Goal: Task Accomplishment & Management: Manage account settings

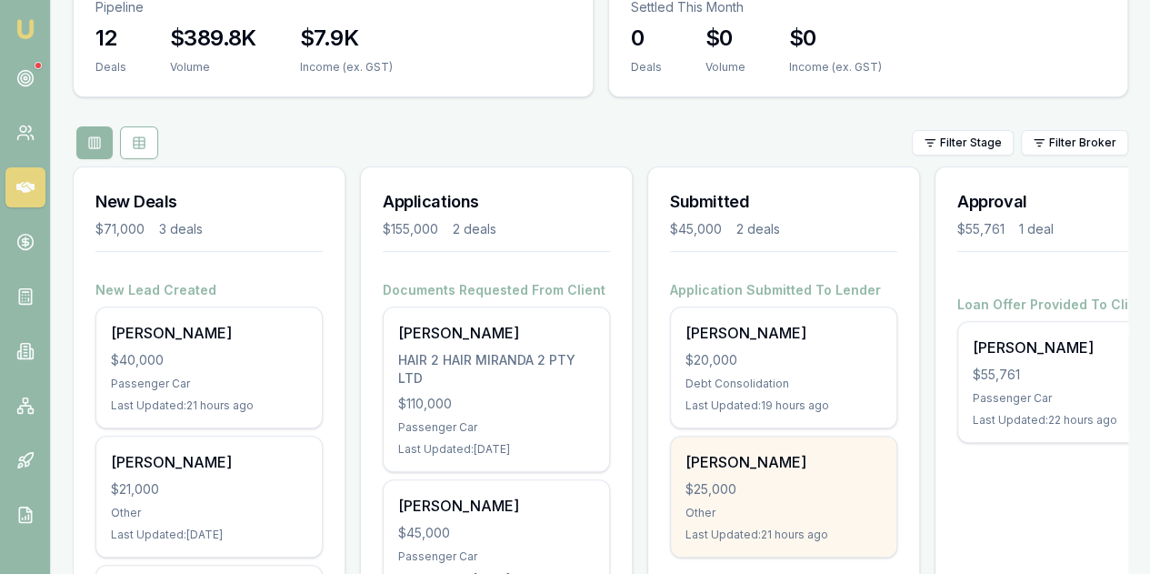
scroll to position [200, 0]
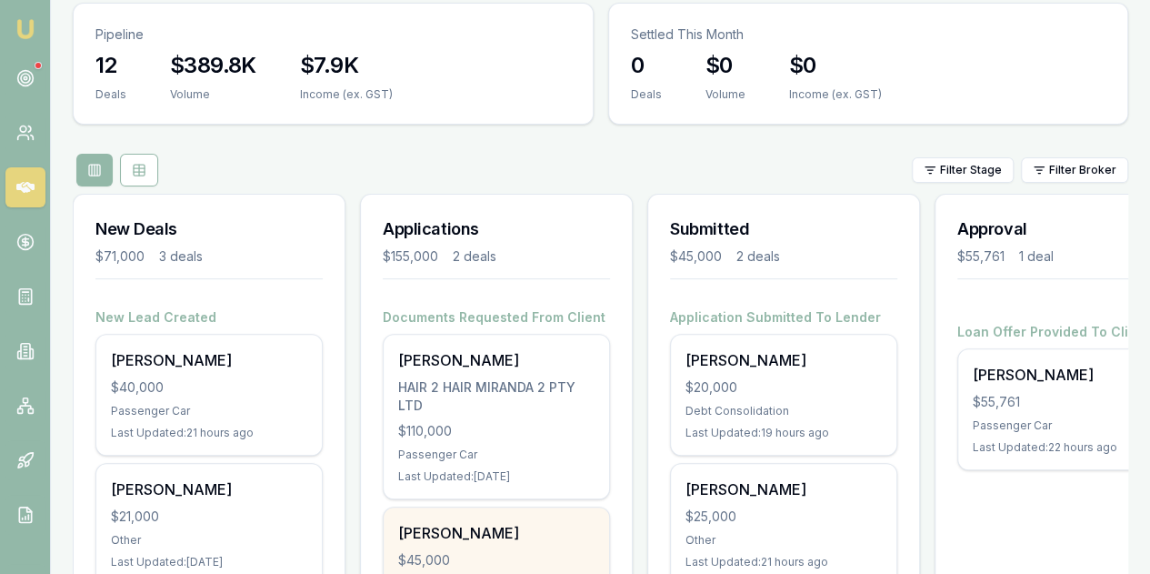
click at [481, 551] on div "$45,000" at bounding box center [496, 560] width 196 height 18
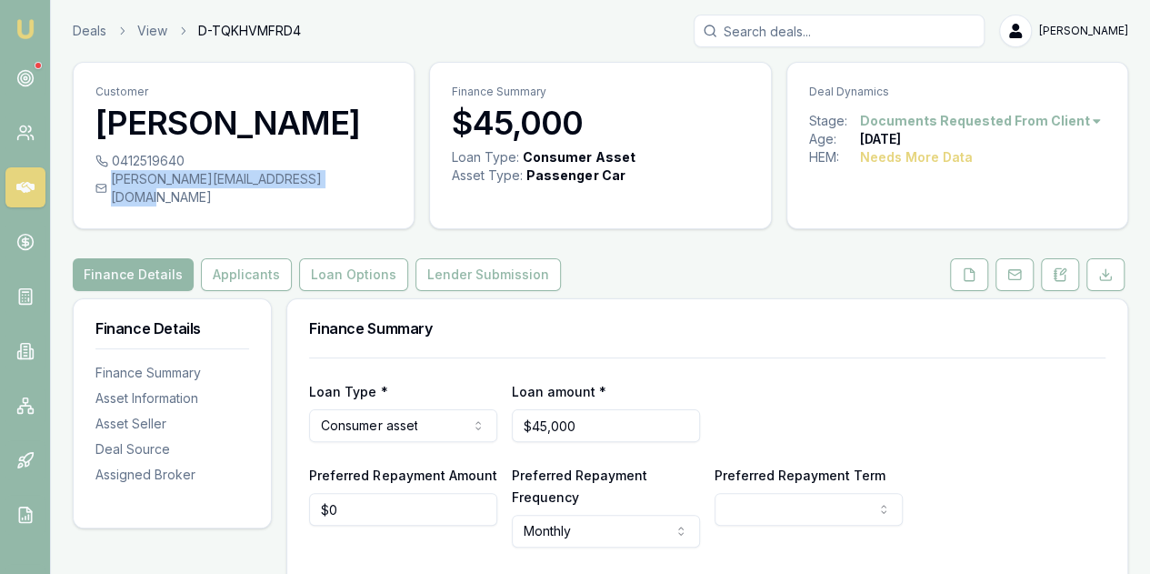
drag, startPoint x: 111, startPoint y: 176, endPoint x: 338, endPoint y: 186, distance: 227.6
click at [338, 186] on div "tracey@thenursingcollective.com.au" at bounding box center [243, 188] width 296 height 36
copy div "tracey@thenursingcollective.com.au"
click at [1059, 267] on icon at bounding box center [1060, 274] width 15 height 15
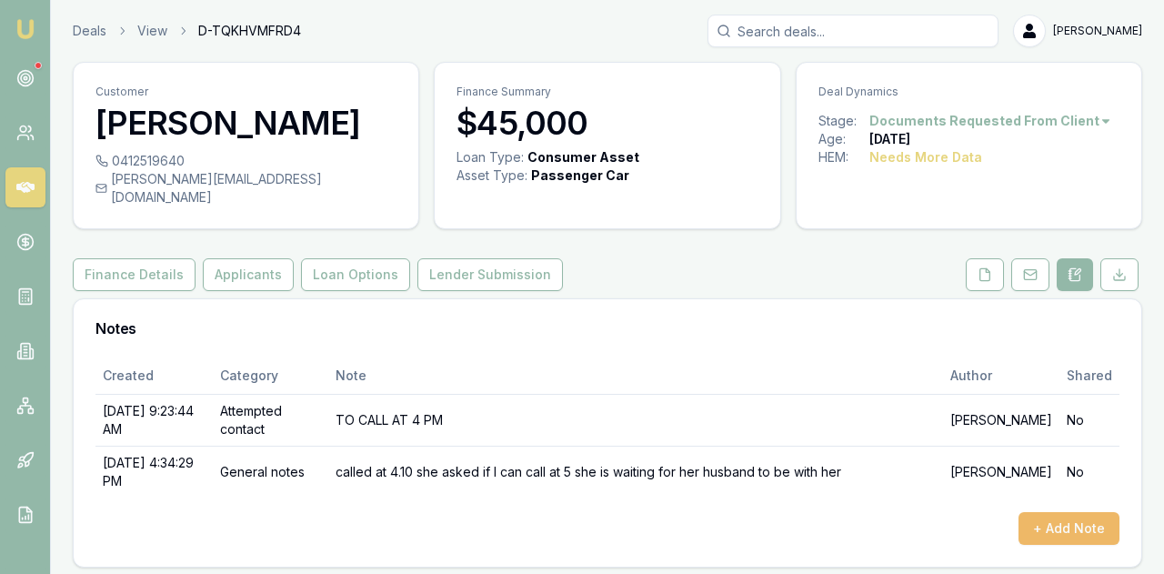
click at [1063, 512] on button "+ Add Note" at bounding box center [1069, 528] width 101 height 33
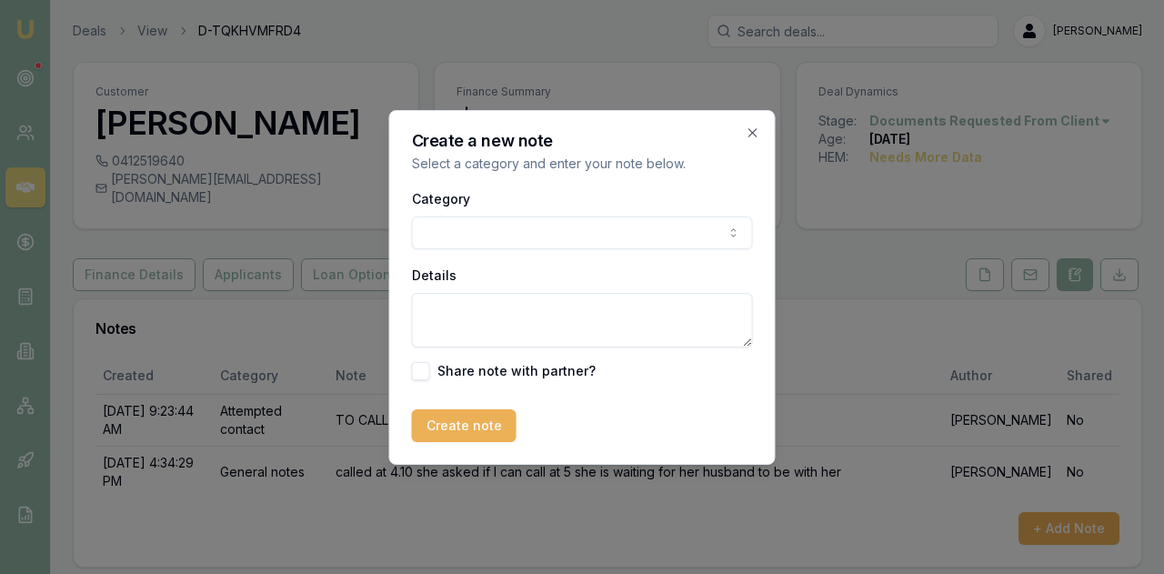
drag, startPoint x: 453, startPoint y: 212, endPoint x: 452, endPoint y: 221, distance: 9.1
click at [453, 217] on div "Category General notes Attempted contact Follow up reminder Initial discussion …" at bounding box center [582, 218] width 341 height 62
click at [449, 232] on body "Emu Broker Deals View D-TQKHVMFRD4 Evette Abdo Toggle Menu Customer Tracey John…" at bounding box center [582, 287] width 1164 height 574
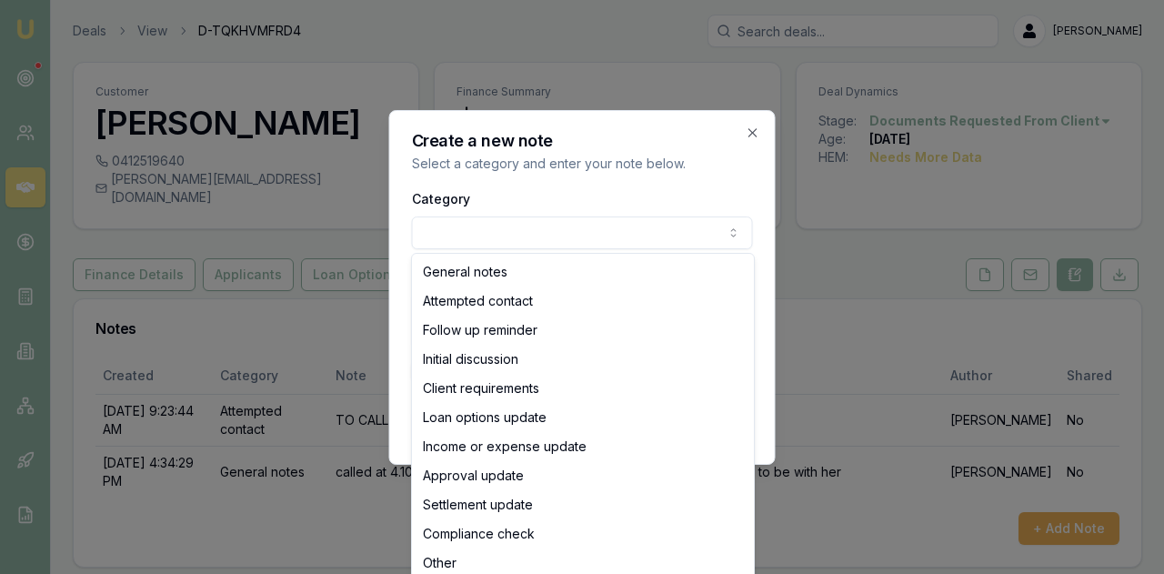
select select "ATTEMPTED_CONTACT"
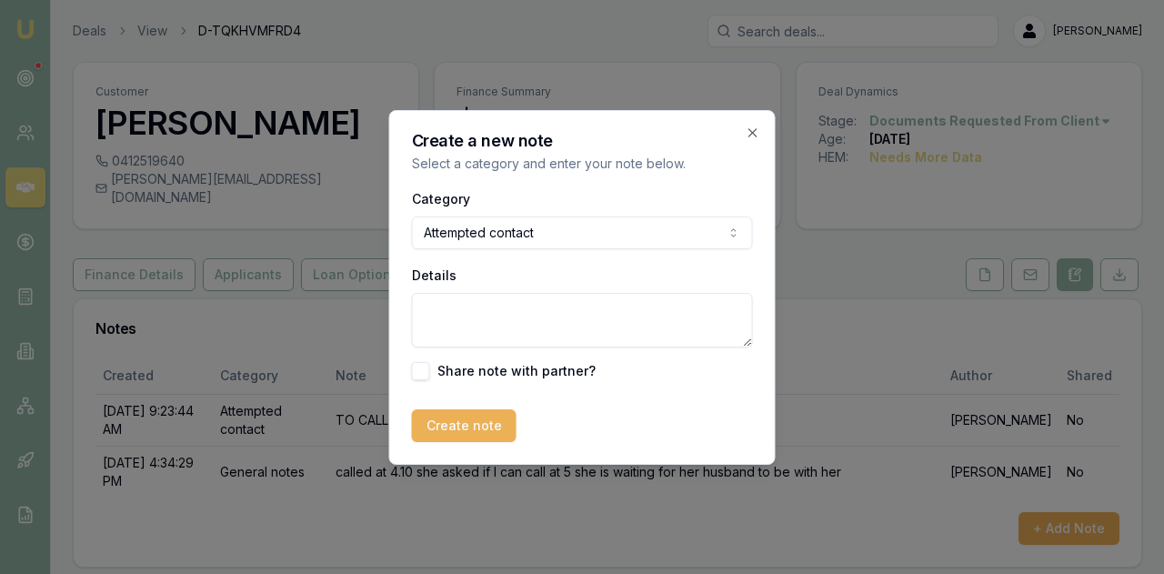
click at [453, 317] on textarea "Details" at bounding box center [582, 320] width 341 height 55
type textarea "no answer sent a follow up email"
click at [480, 430] on button "Create note" at bounding box center [464, 425] width 105 height 33
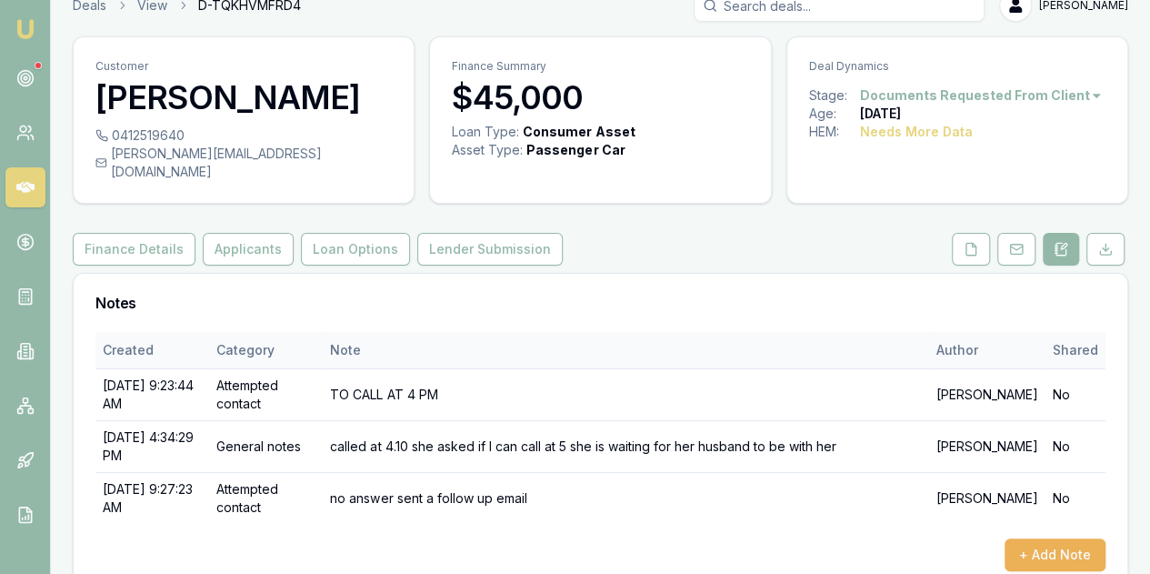
scroll to position [39, 0]
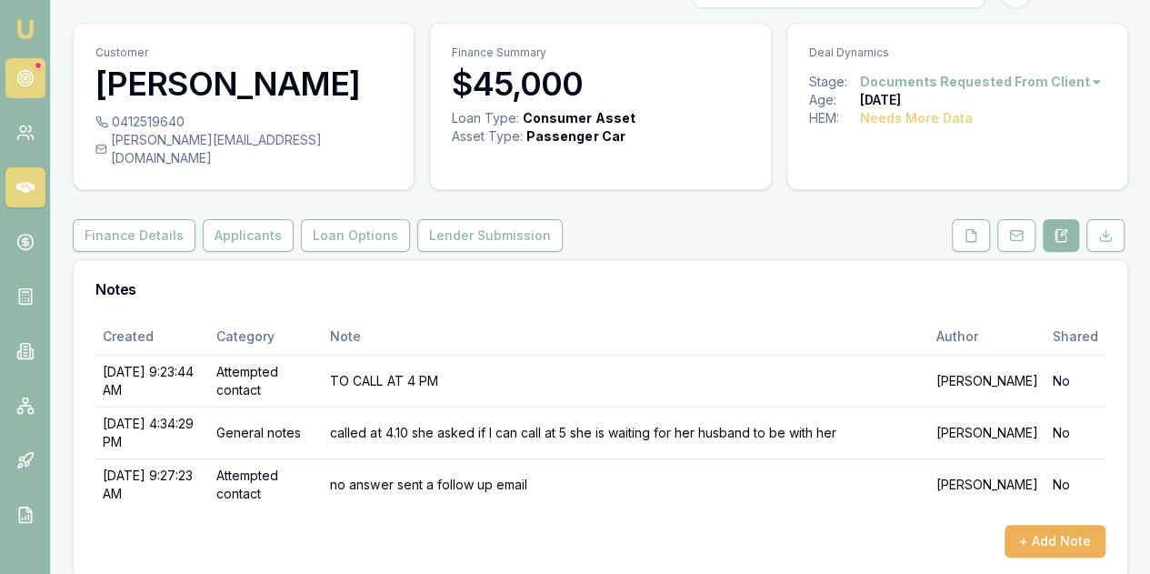
click at [25, 77] on icon at bounding box center [25, 78] width 18 height 18
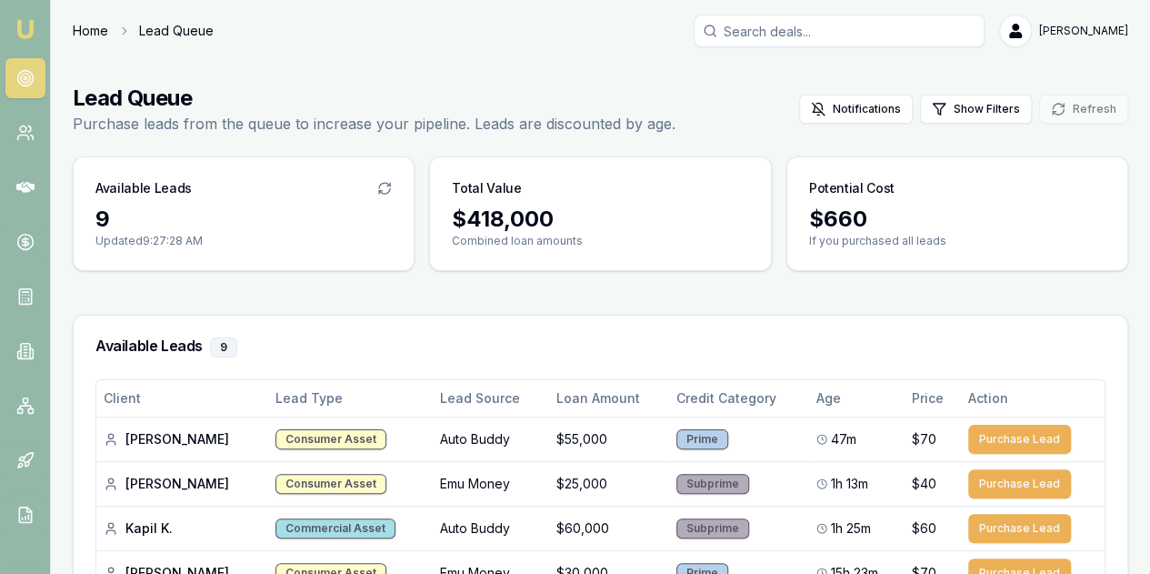
click at [86, 31] on link "Home" at bounding box center [90, 31] width 35 height 18
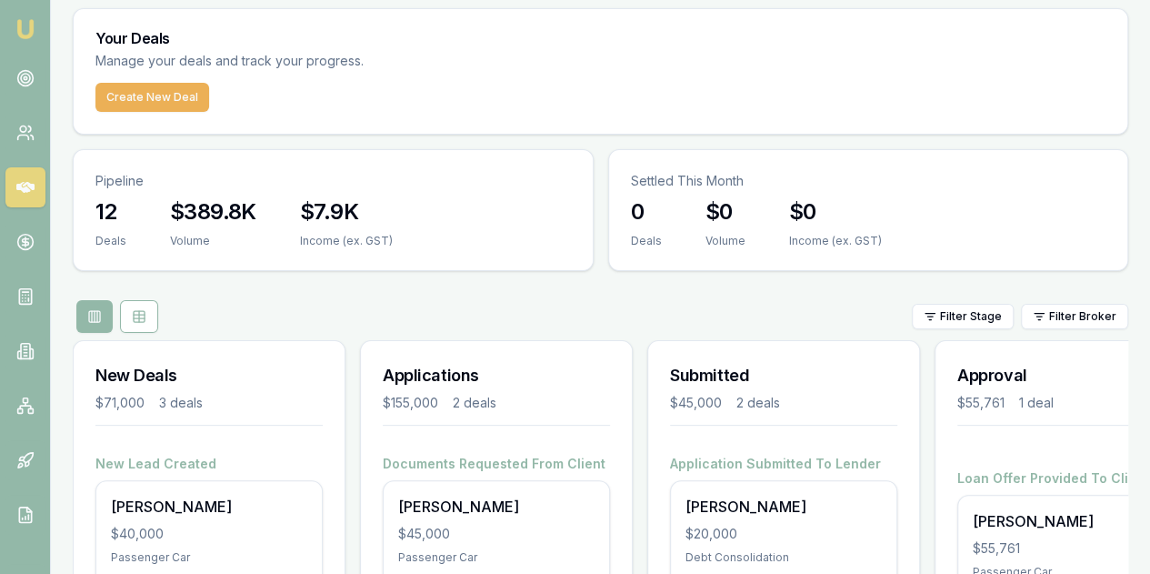
scroll to position [291, 0]
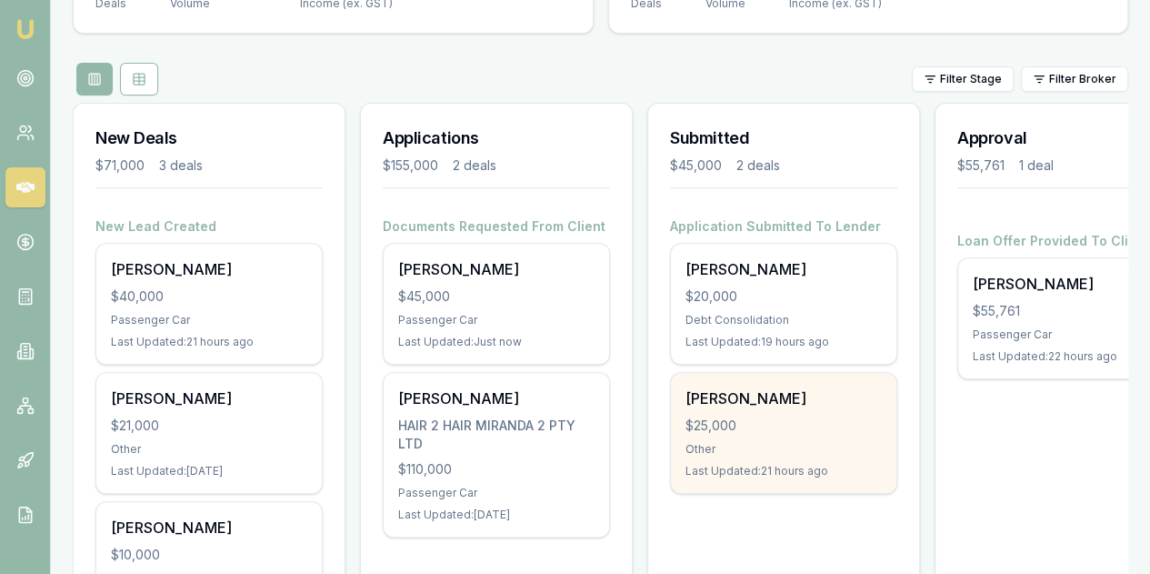
click at [784, 442] on div "Other" at bounding box center [784, 449] width 196 height 15
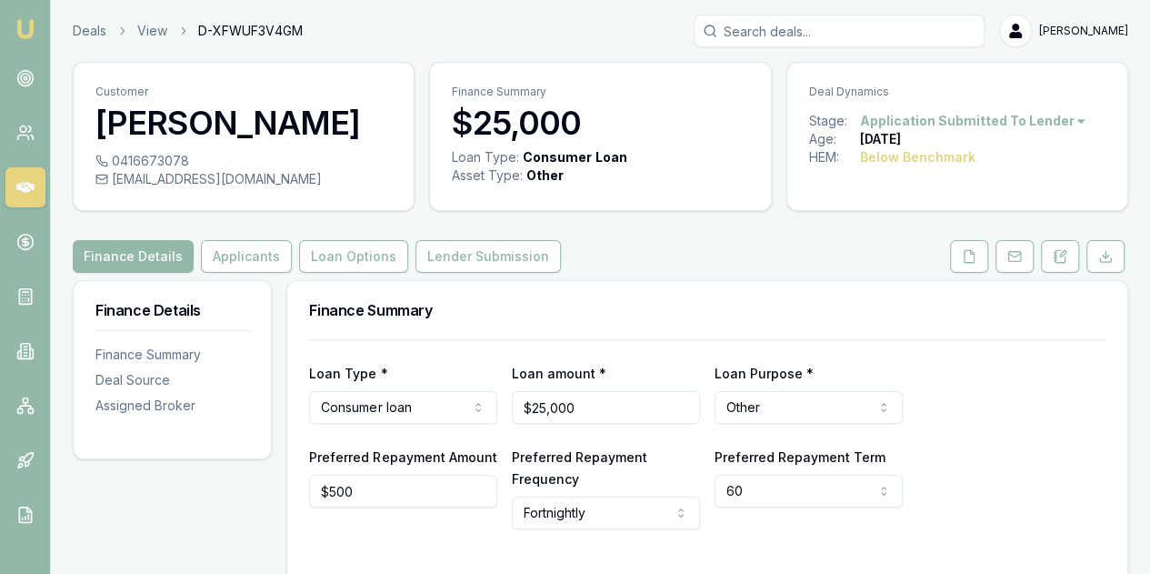
click at [671, 278] on div "Customer Antonio Duong 0416673078 johnduong500@gmail.com Finance Summary $25,00…" at bounding box center [601, 562] width 1056 height 1001
click at [669, 276] on div "Customer Antonio Duong 0416673078 johnduong500@gmail.com Finance Summary $25,00…" at bounding box center [601, 562] width 1056 height 1001
click at [973, 260] on icon at bounding box center [969, 256] width 15 height 15
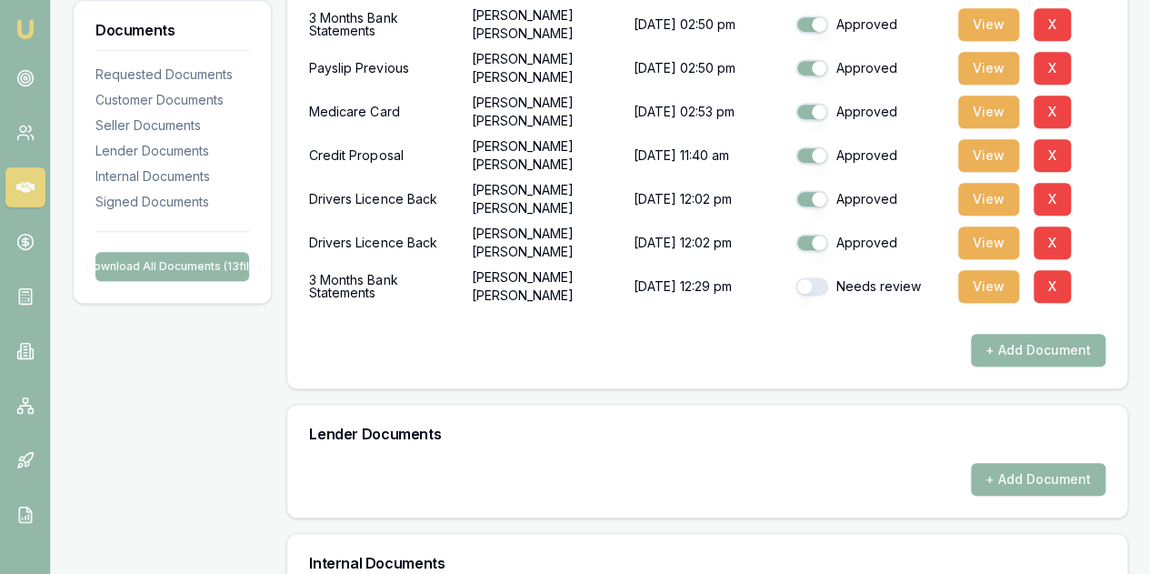
scroll to position [455, 0]
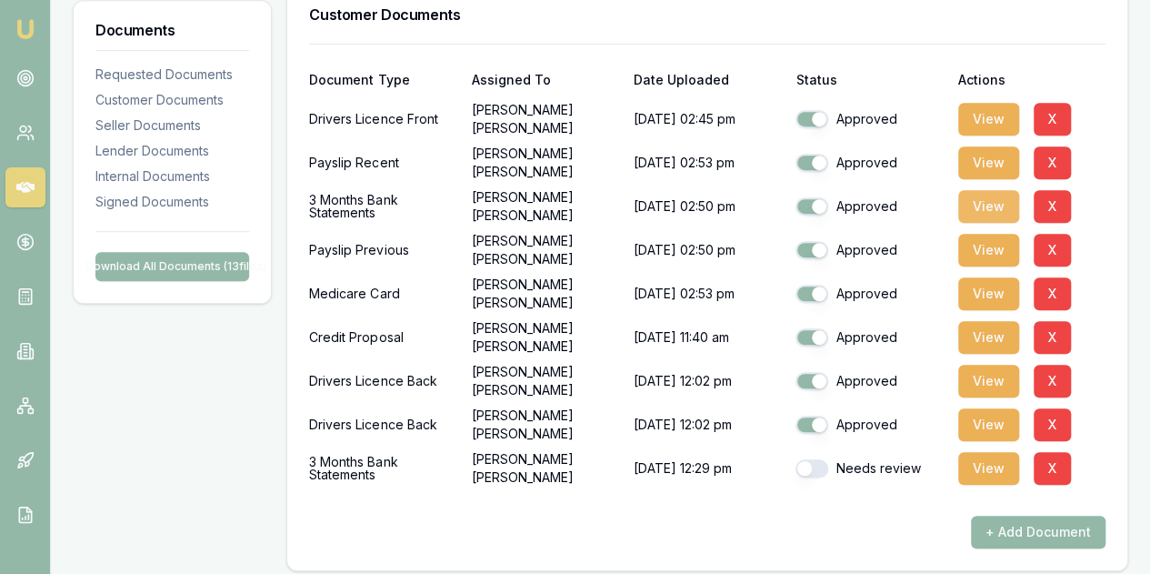
click at [998, 205] on button "View" at bounding box center [988, 206] width 61 height 33
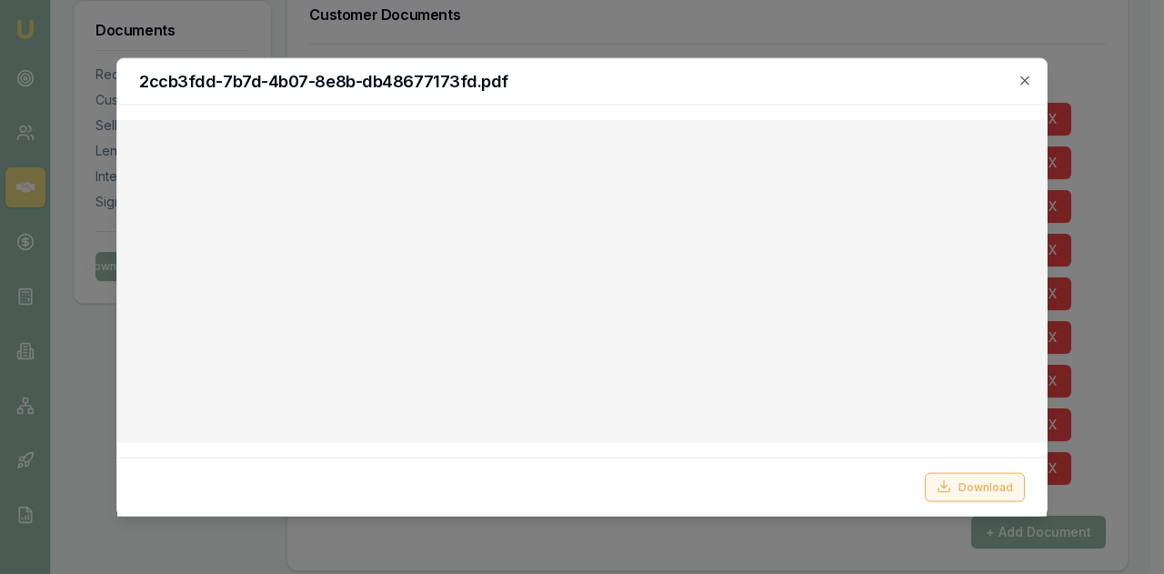
click at [976, 490] on button "Download" at bounding box center [975, 486] width 100 height 29
click at [1024, 75] on icon "button" at bounding box center [1025, 80] width 15 height 15
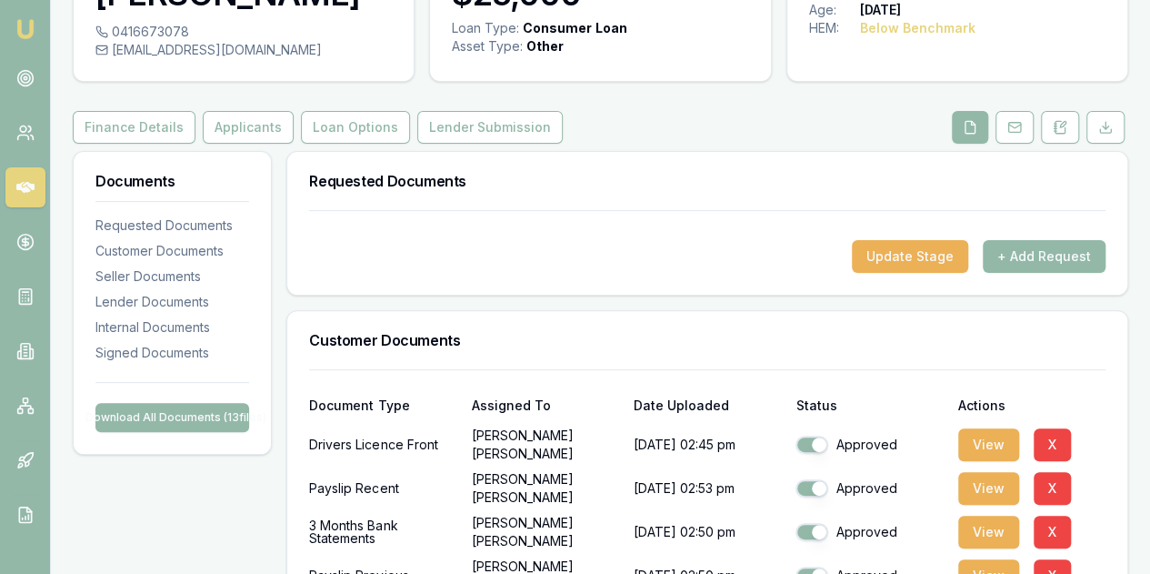
scroll to position [91, 0]
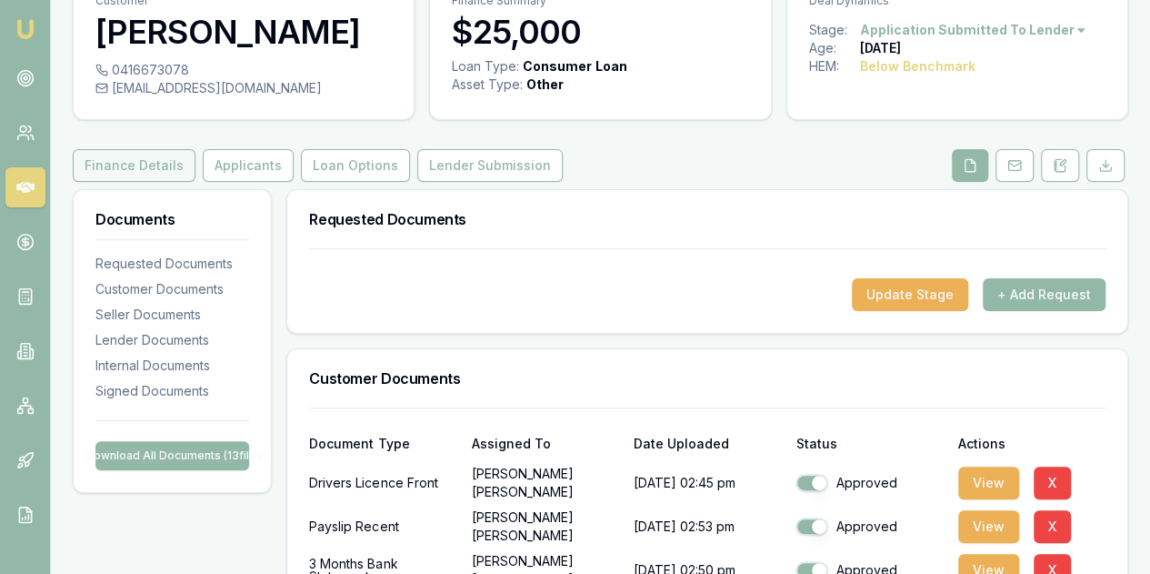
click at [126, 170] on button "Finance Details" at bounding box center [134, 165] width 123 height 33
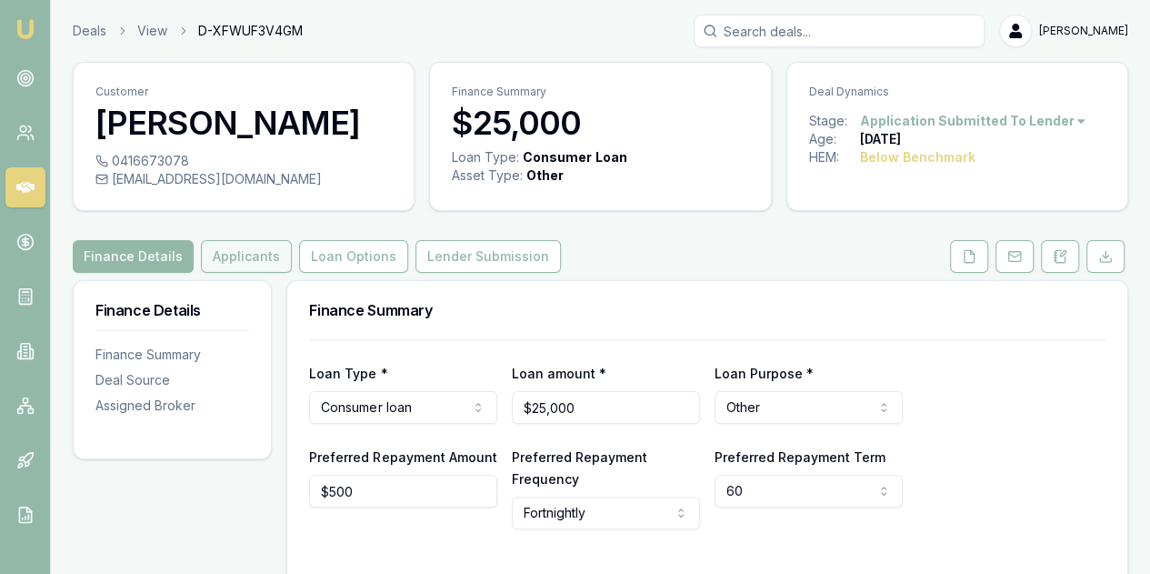
click at [251, 257] on button "Applicants" at bounding box center [246, 256] width 91 height 33
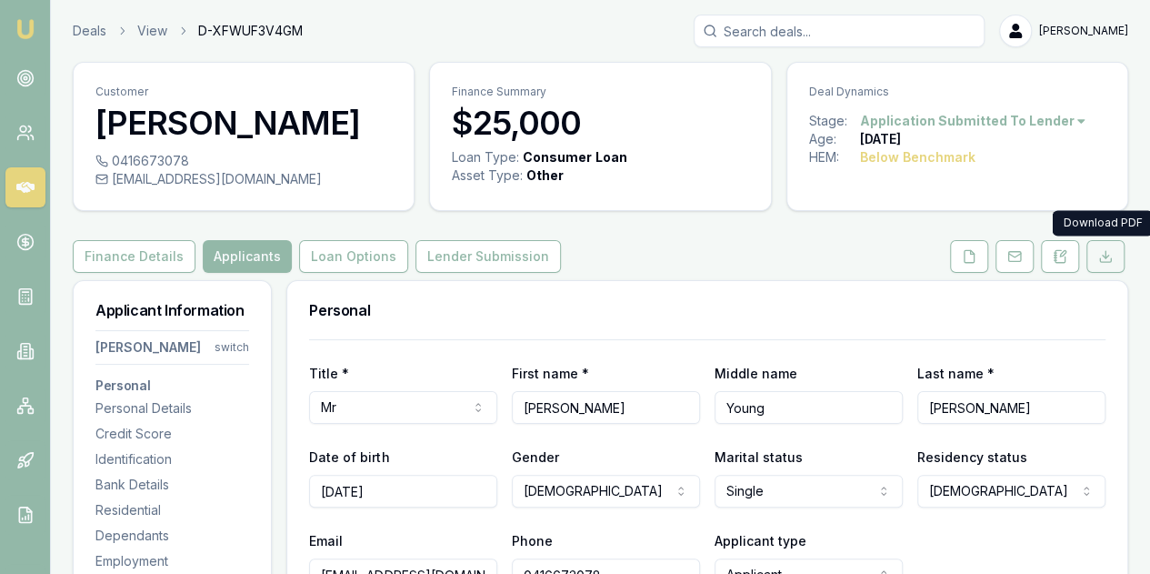
click at [1106, 252] on line at bounding box center [1106, 254] width 0 height 7
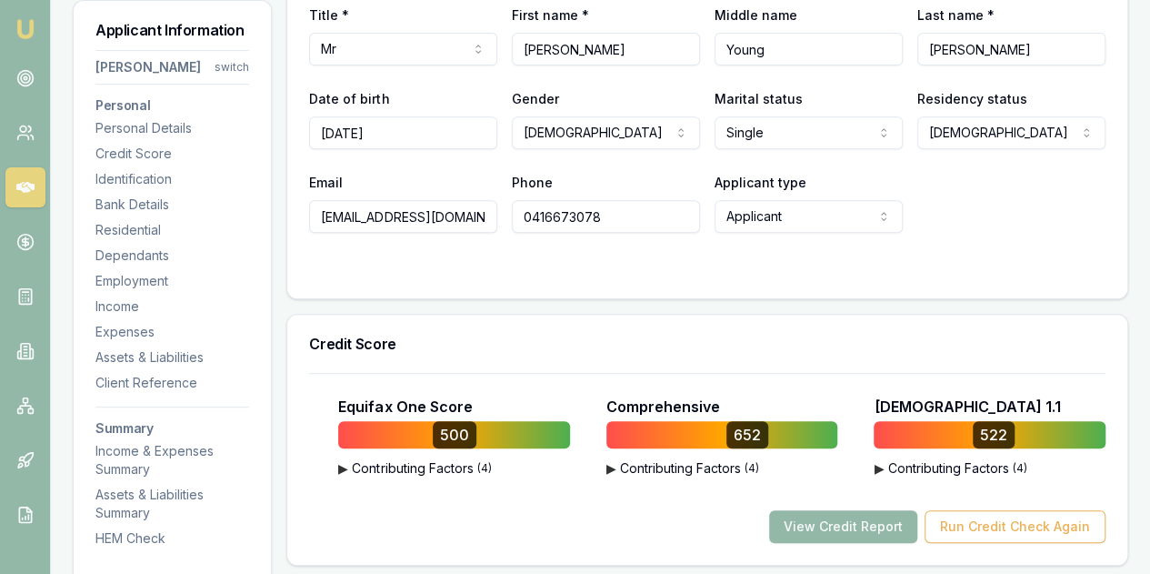
scroll to position [455, 0]
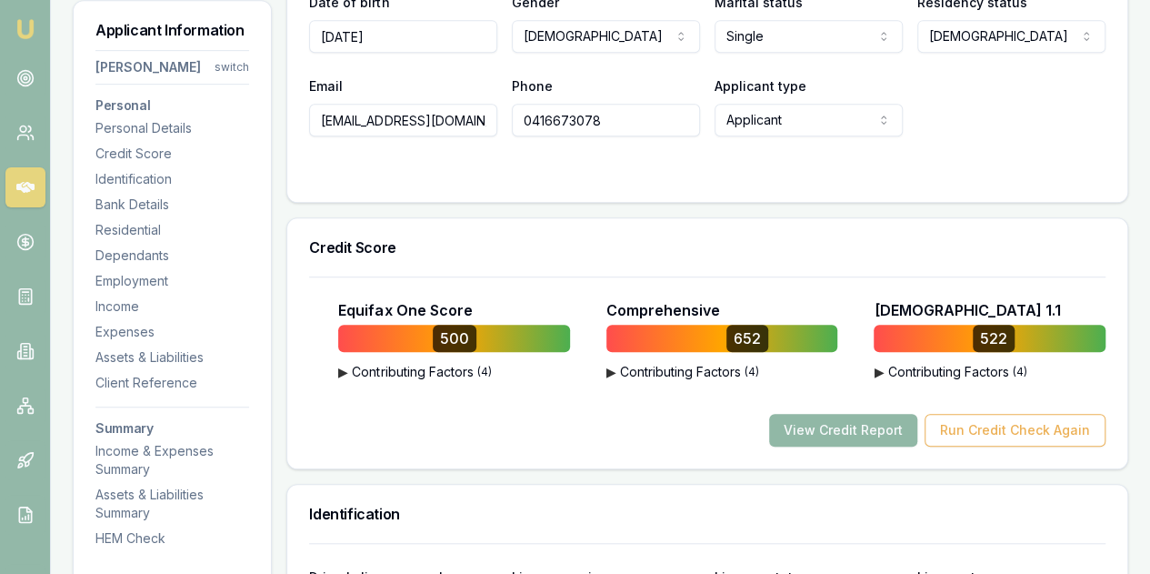
click at [845, 430] on button "View Credit Report" at bounding box center [843, 430] width 148 height 33
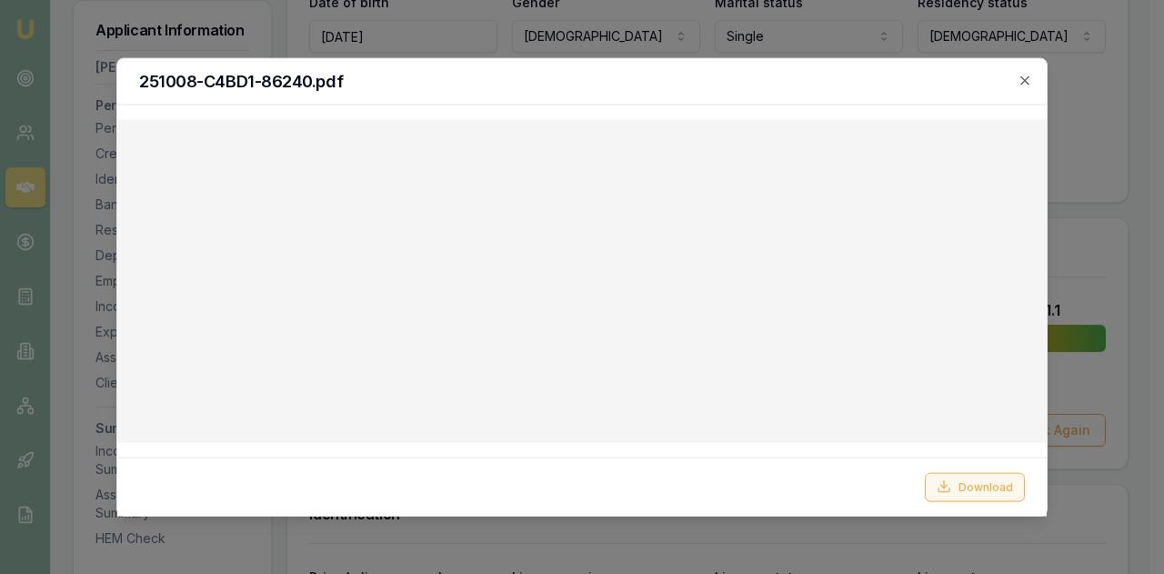
click at [978, 487] on button "Download" at bounding box center [975, 486] width 100 height 29
click at [1022, 77] on icon "button" at bounding box center [1025, 80] width 15 height 15
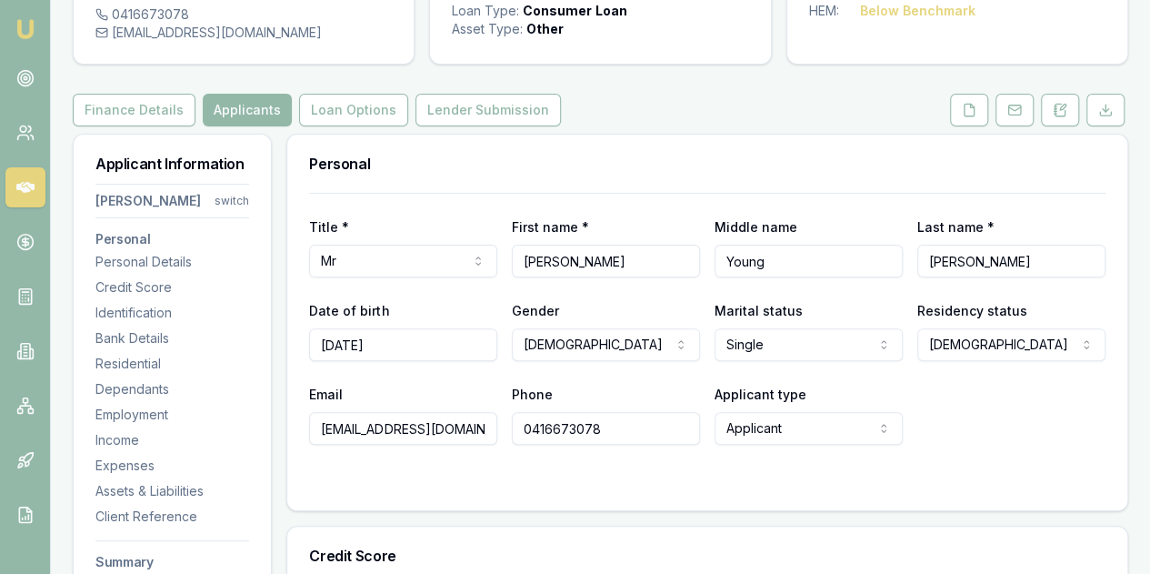
scroll to position [0, 0]
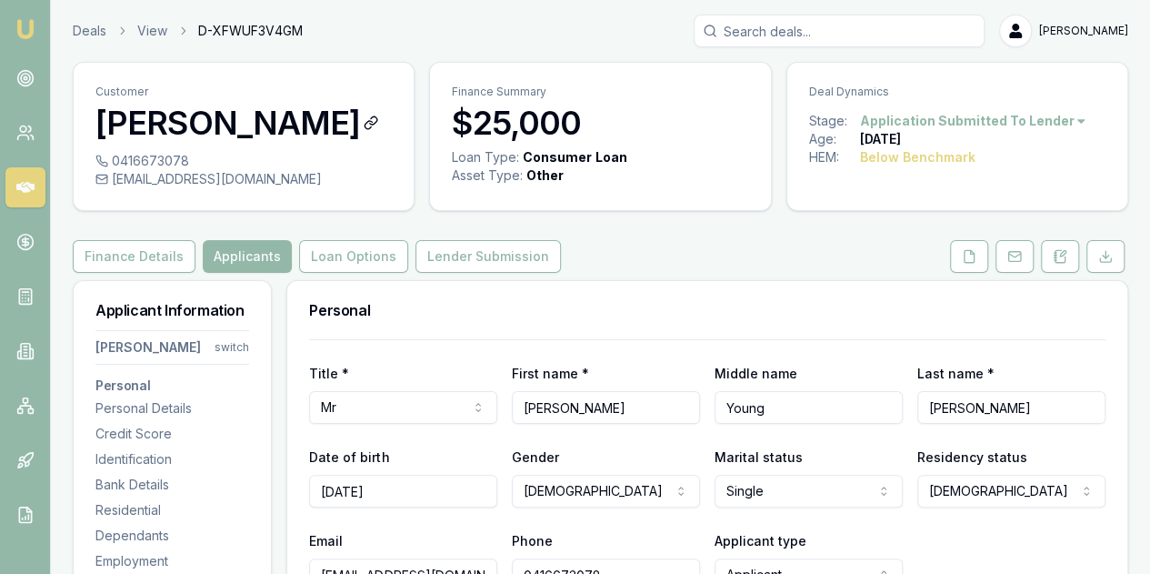
drag, startPoint x: 96, startPoint y: 121, endPoint x: 313, endPoint y: 130, distance: 216.6
click at [313, 130] on h3 "[PERSON_NAME]" at bounding box center [243, 123] width 296 height 36
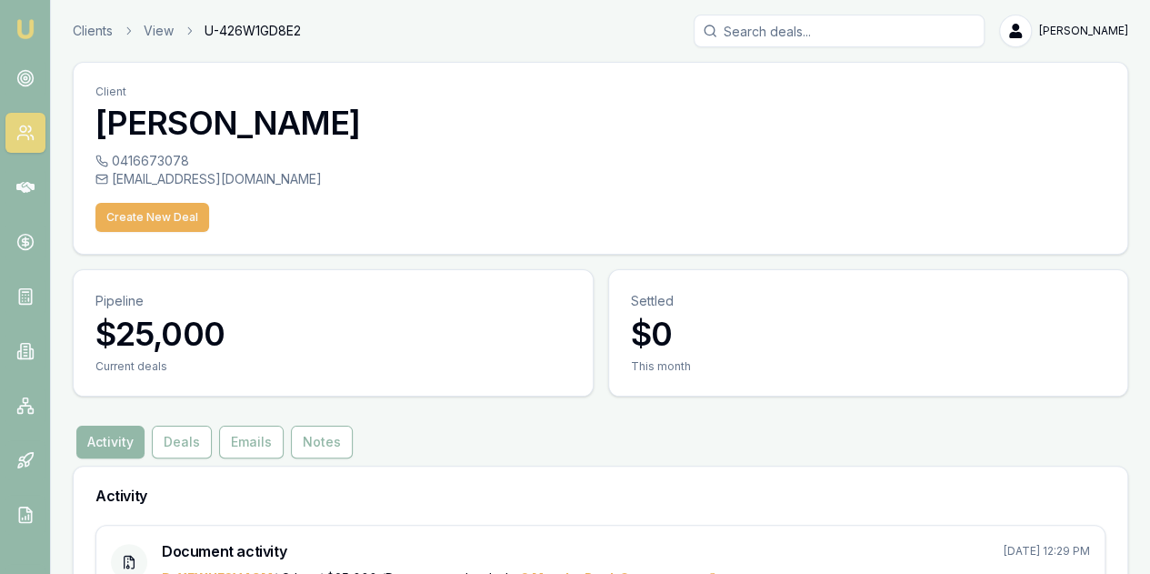
drag, startPoint x: 95, startPoint y: 119, endPoint x: 316, endPoint y: 141, distance: 222.1
click at [316, 141] on div "Client Antonio Duong" at bounding box center [601, 107] width 1054 height 89
copy h3 "[PERSON_NAME]"
click at [993, 426] on div "Activity Deals Emails Notes" at bounding box center [601, 442] width 1056 height 33
click at [29, 30] on img at bounding box center [26, 29] width 22 height 22
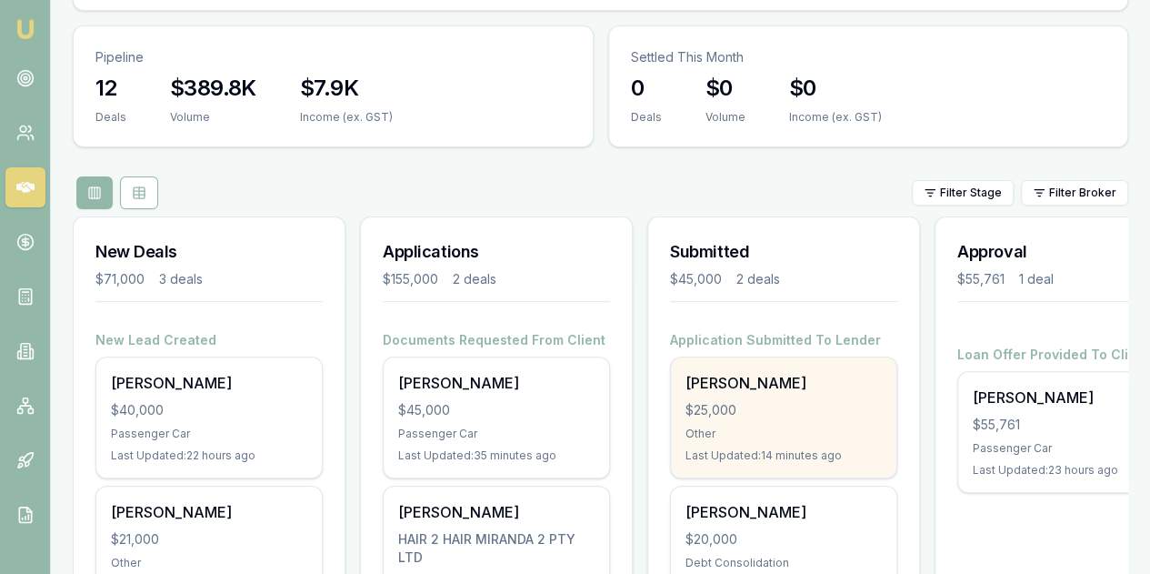
scroll to position [182, 0]
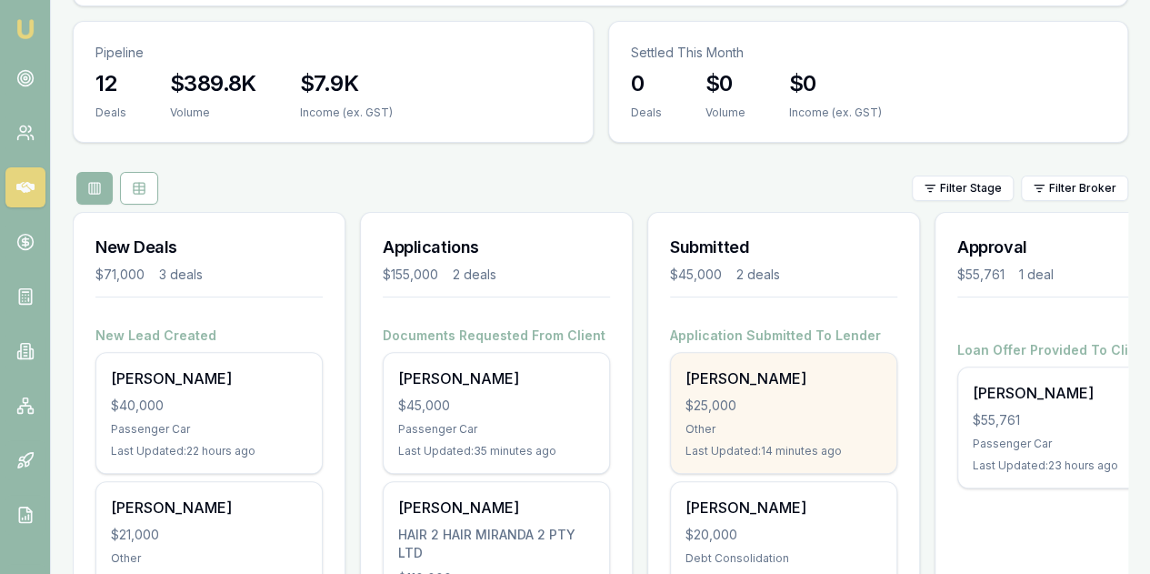
click at [764, 396] on div "$25,000" at bounding box center [784, 405] width 196 height 18
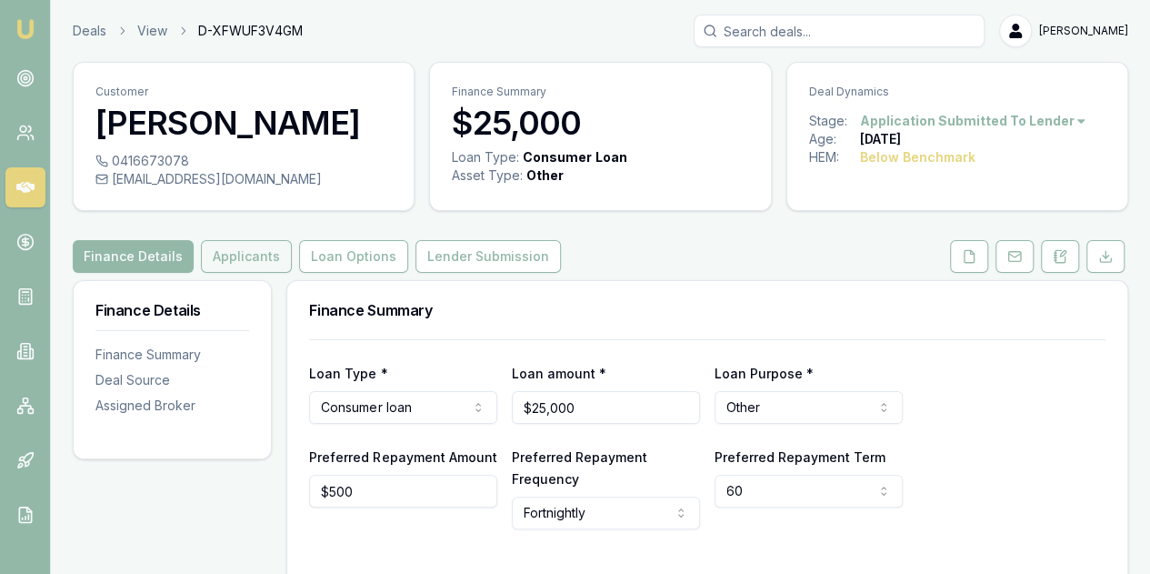
click at [233, 251] on button "Applicants" at bounding box center [246, 256] width 91 height 33
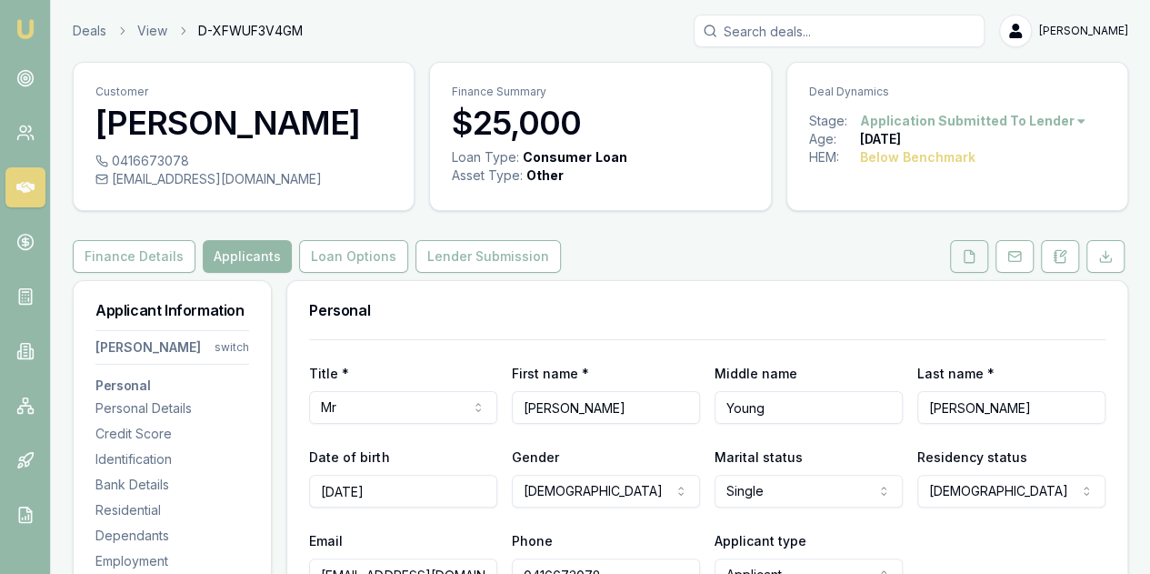
click at [971, 257] on icon at bounding box center [969, 256] width 15 height 15
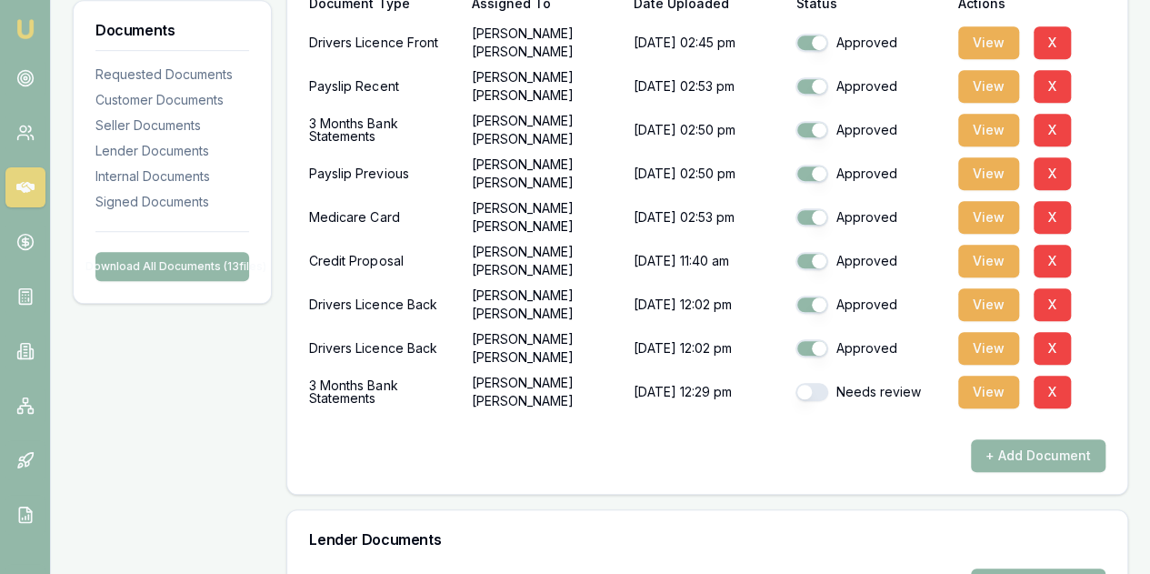
scroll to position [728, 0]
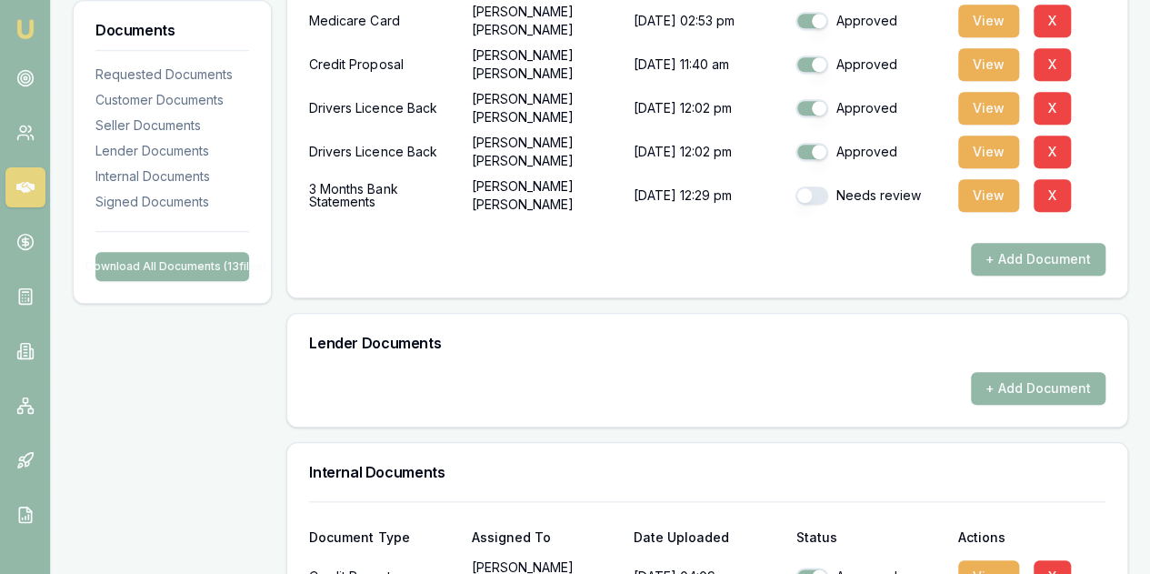
click at [799, 195] on button "button" at bounding box center [812, 195] width 33 height 18
checkbox input "true"
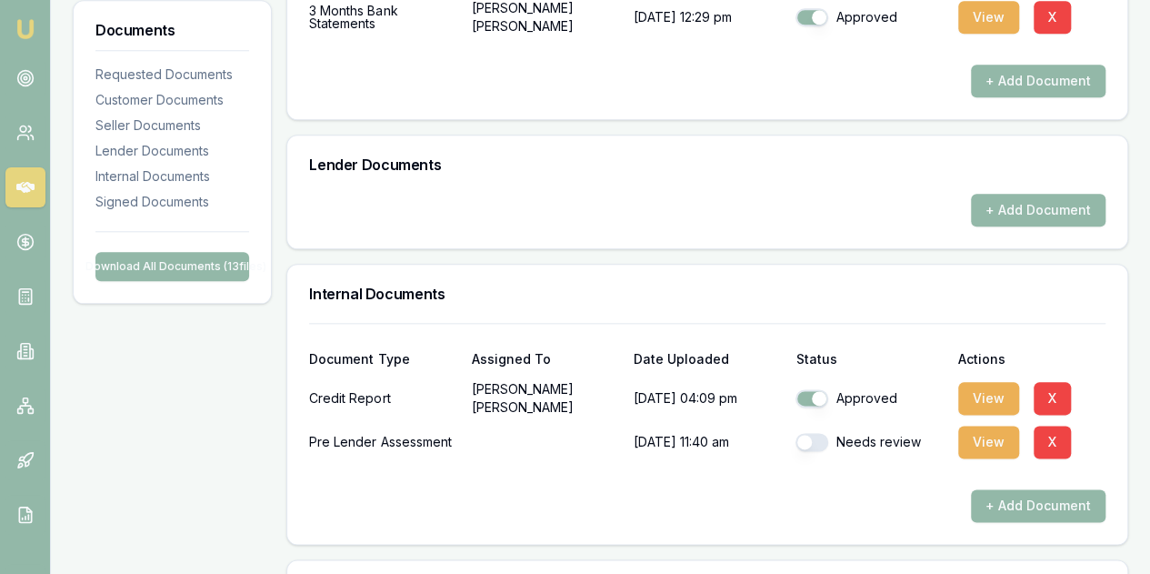
scroll to position [1000, 0]
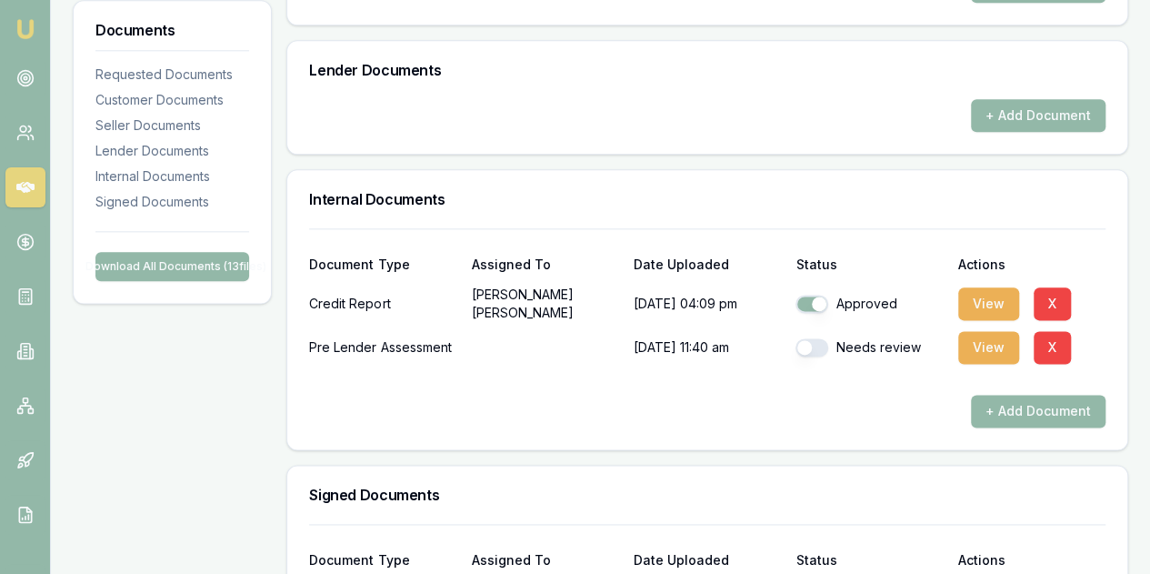
click at [809, 346] on button "button" at bounding box center [812, 347] width 33 height 18
checkbox input "true"
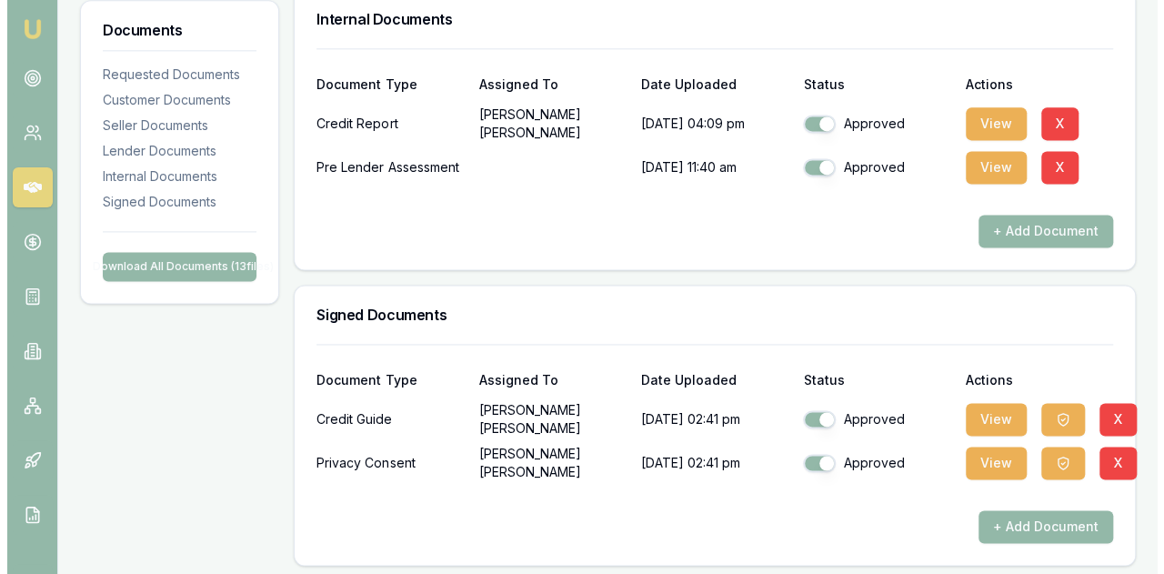
scroll to position [1182, 0]
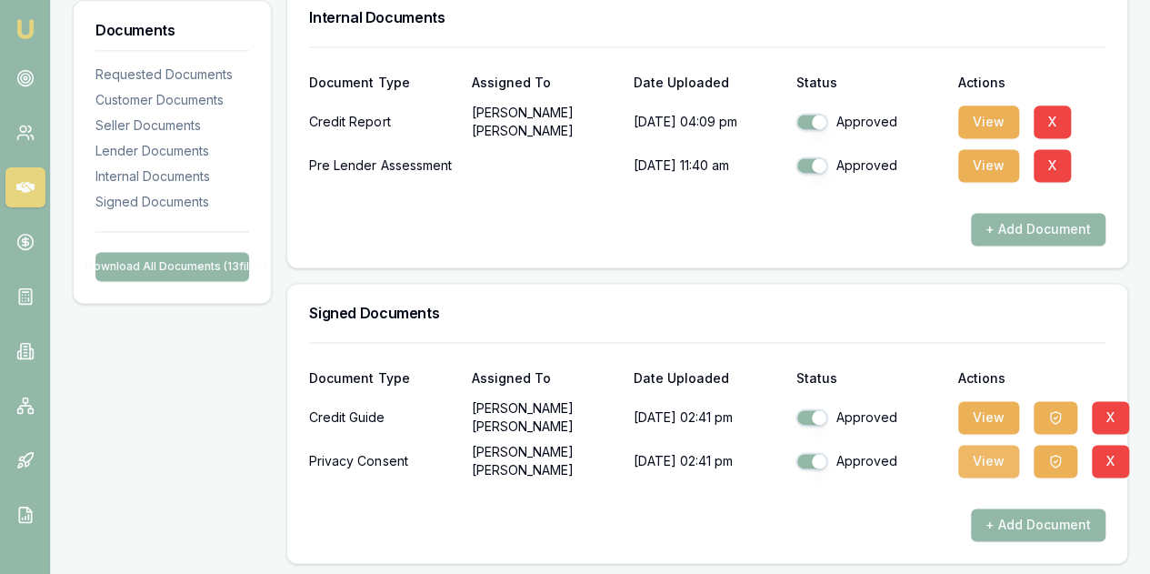
click at [978, 456] on button "View" at bounding box center [988, 461] width 61 height 33
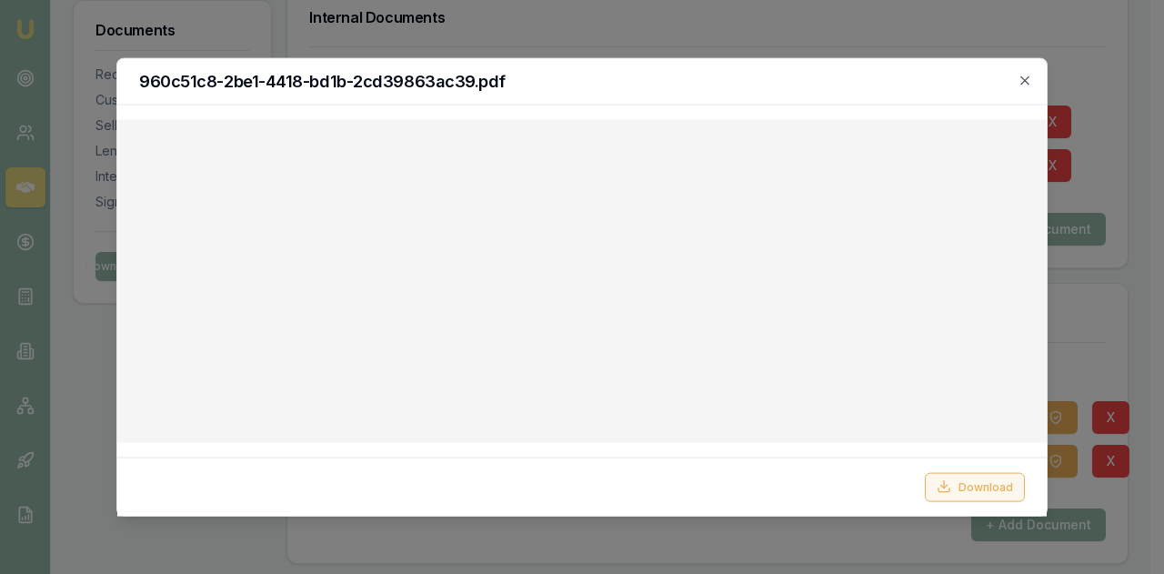
click at [968, 487] on button "Download" at bounding box center [975, 486] width 100 height 29
click at [1019, 81] on icon "button" at bounding box center [1025, 80] width 15 height 15
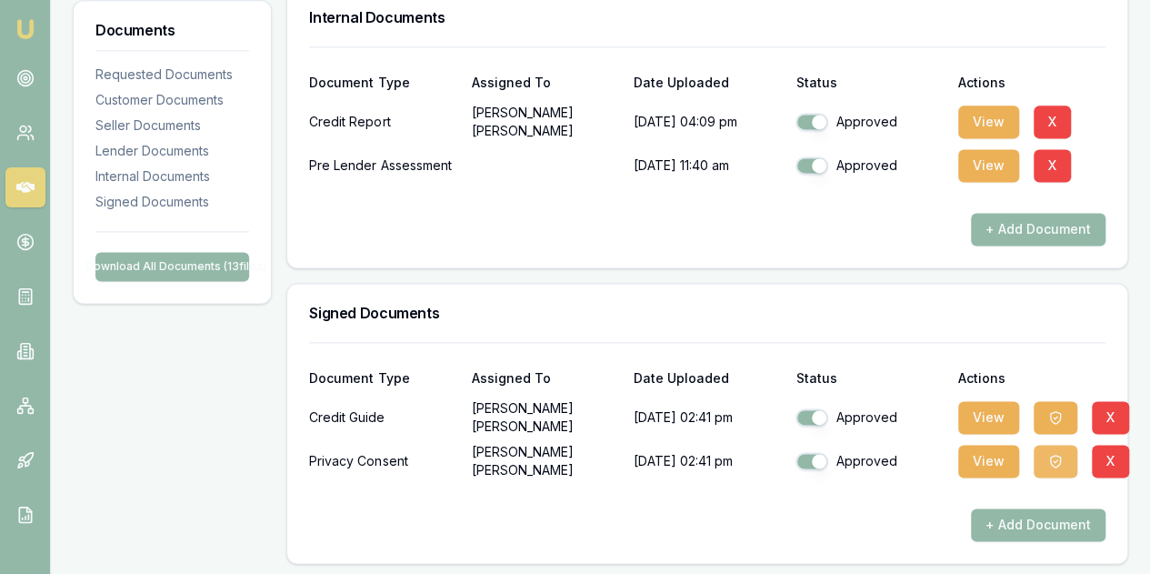
click at [1049, 454] on icon "button" at bounding box center [1056, 461] width 15 height 15
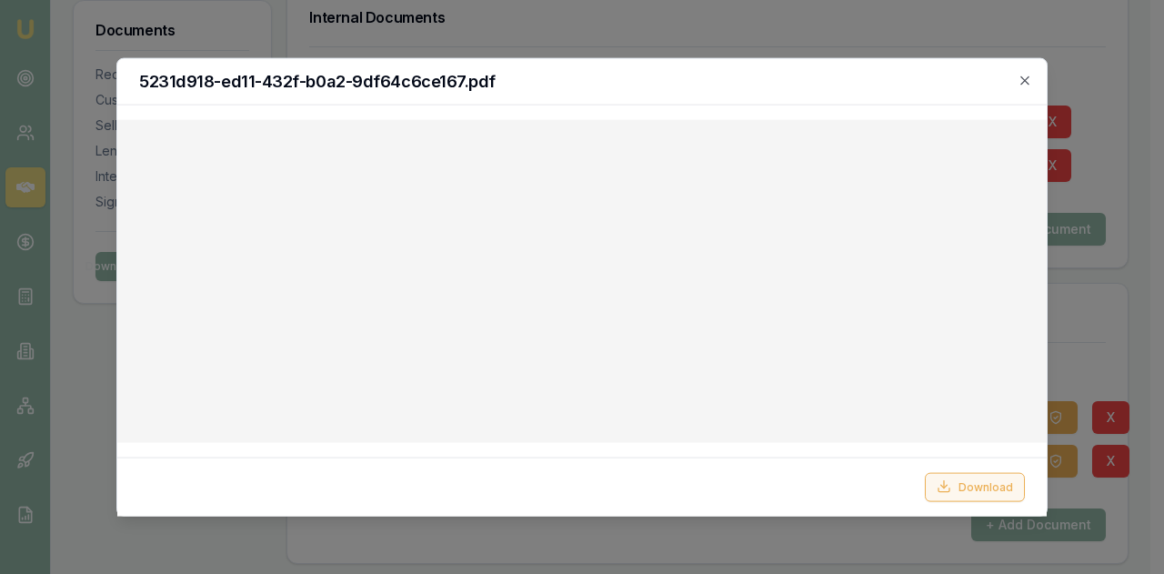
click at [973, 481] on button "Download" at bounding box center [975, 486] width 100 height 29
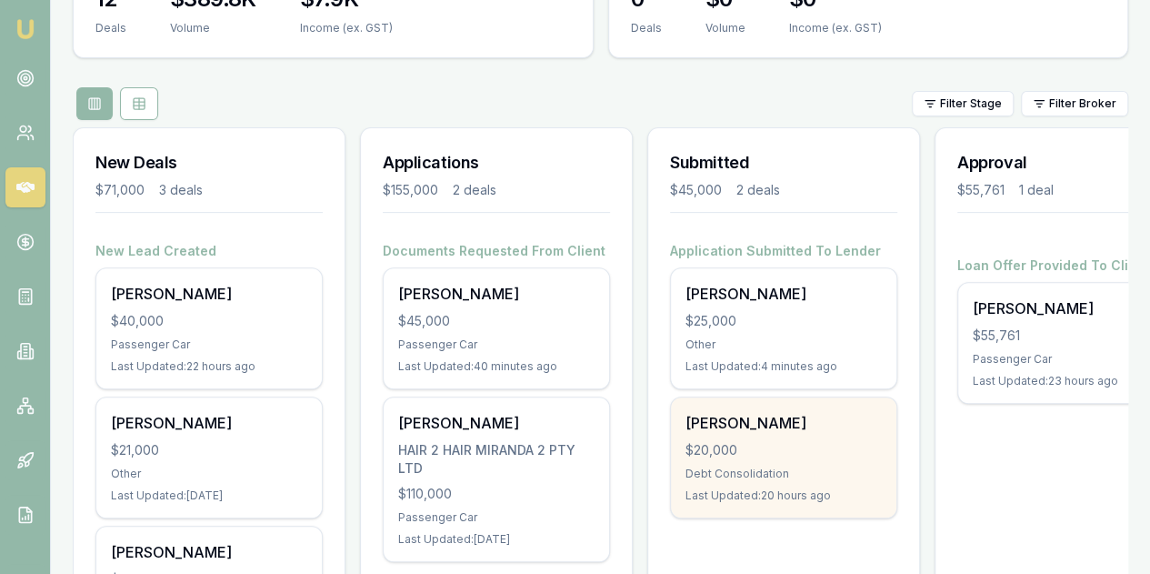
scroll to position [273, 0]
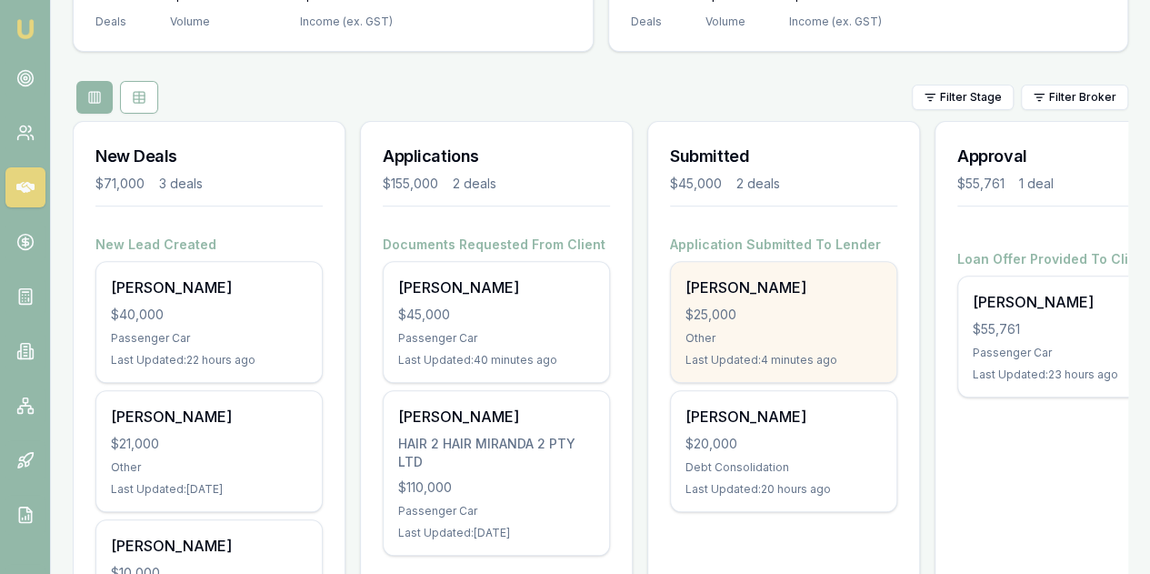
click at [795, 306] on div "$25,000" at bounding box center [784, 315] width 196 height 18
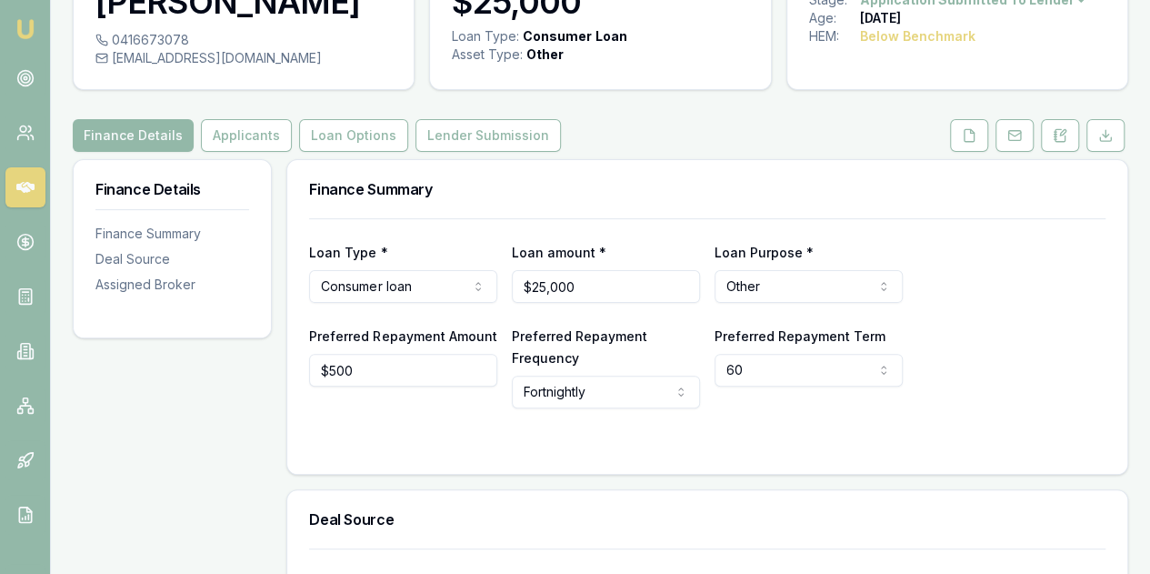
scroll to position [182, 0]
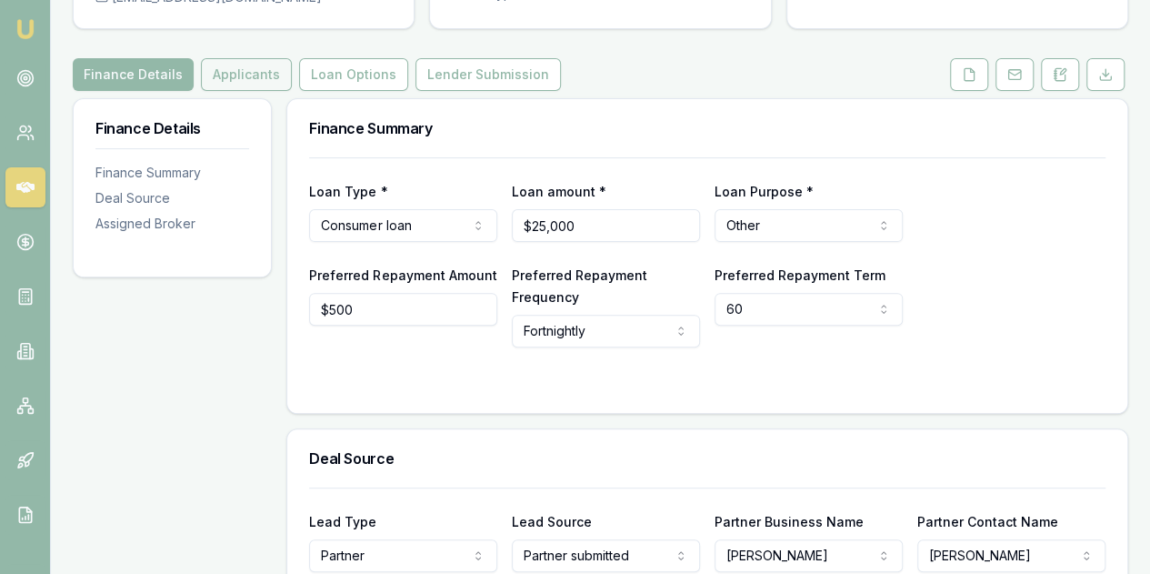
click at [229, 75] on button "Applicants" at bounding box center [246, 74] width 91 height 33
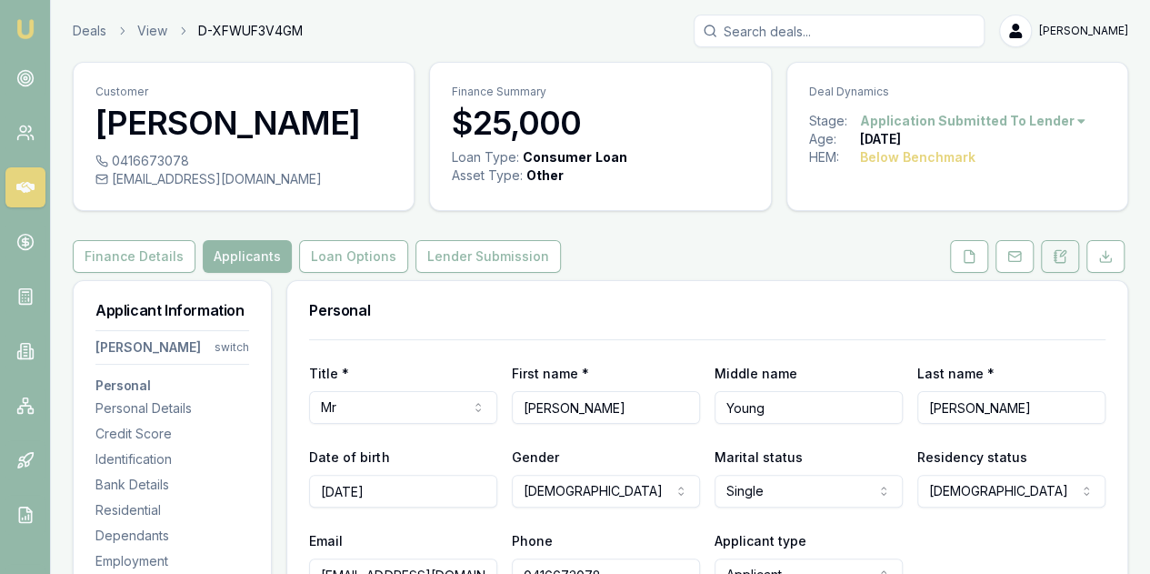
click at [1062, 261] on icon at bounding box center [1060, 256] width 15 height 15
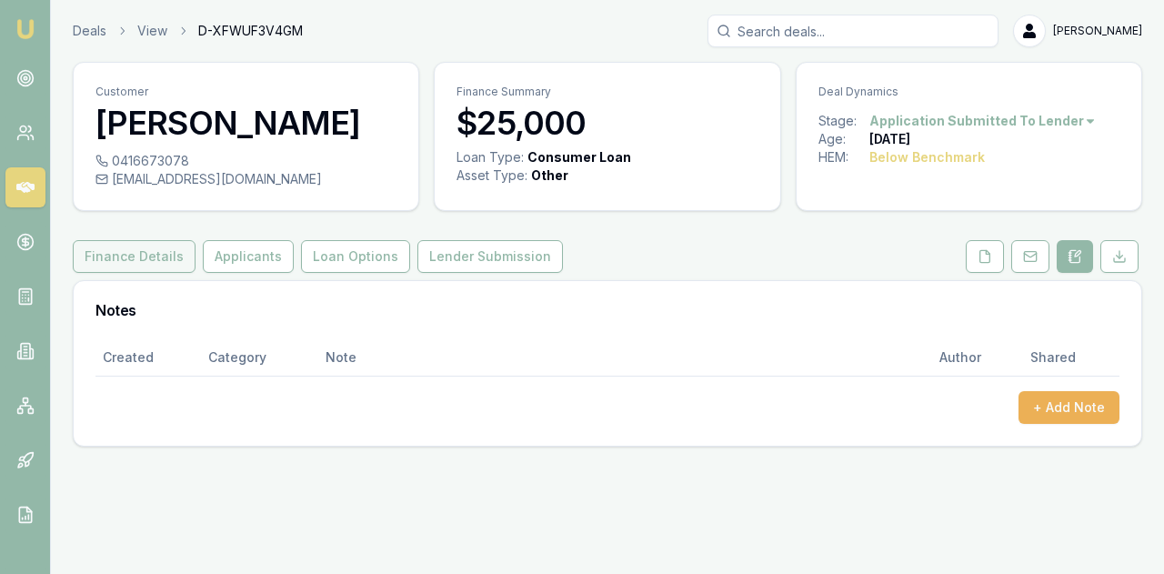
click at [154, 256] on button "Finance Details" at bounding box center [134, 256] width 123 height 33
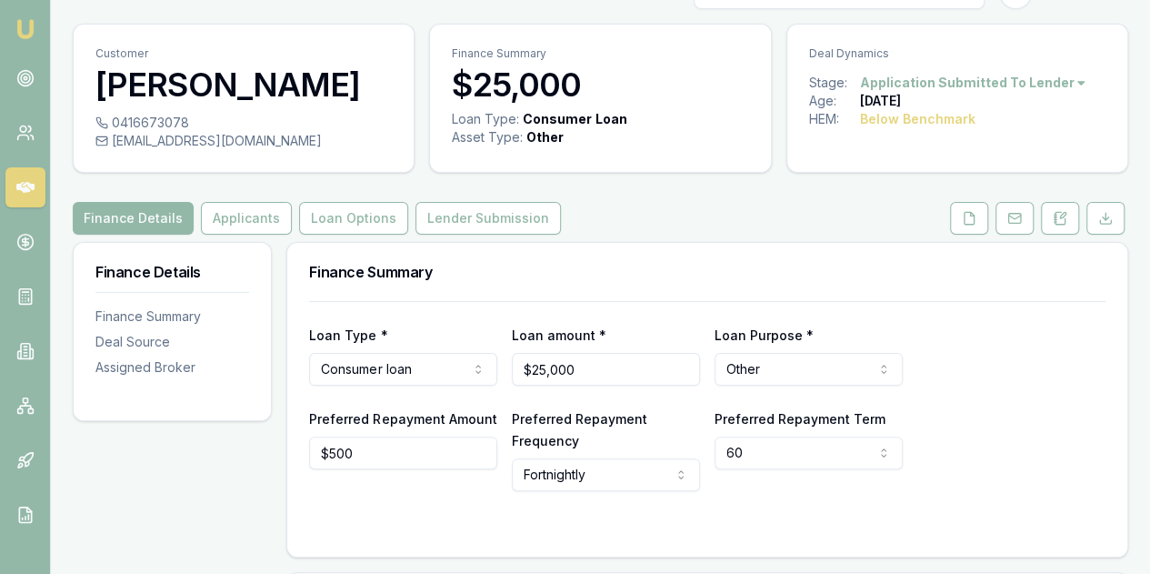
scroll to position [182, 0]
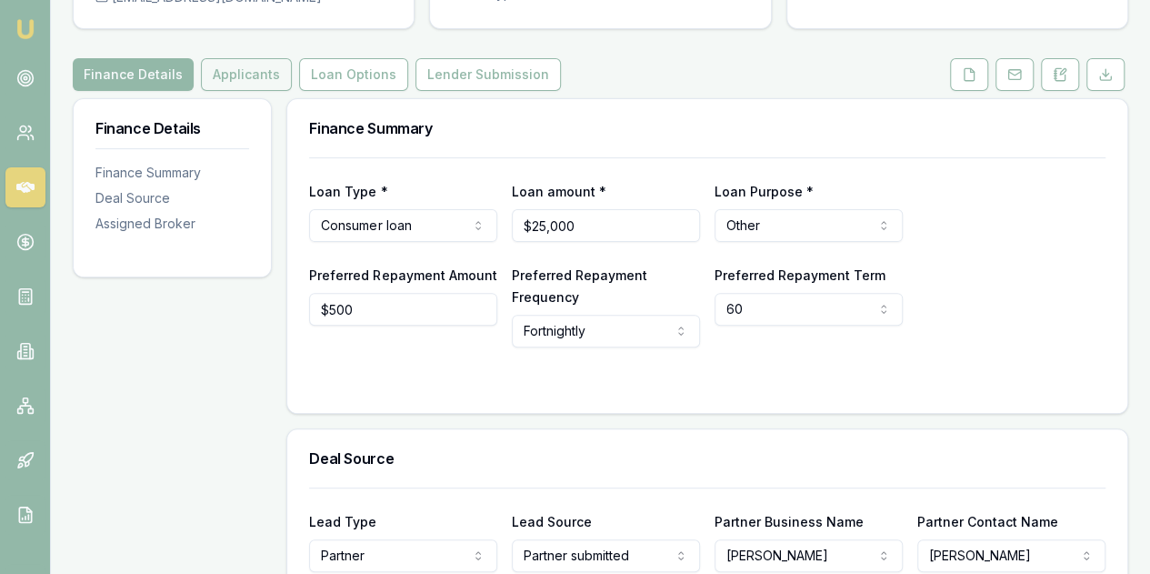
click at [269, 75] on button "Applicants" at bounding box center [246, 74] width 91 height 33
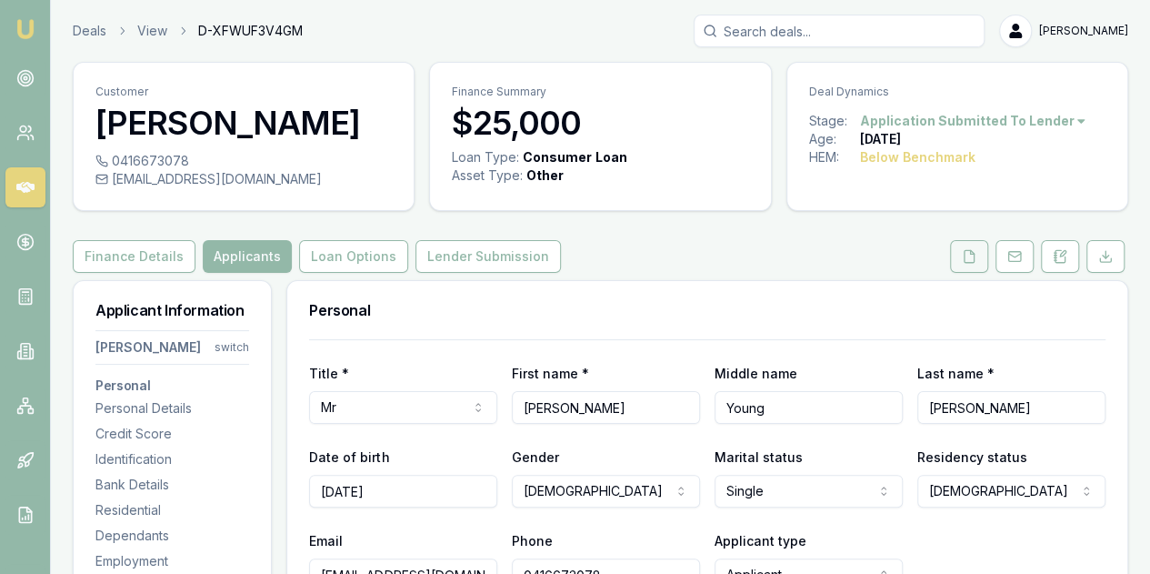
click at [973, 259] on icon at bounding box center [969, 256] width 15 height 15
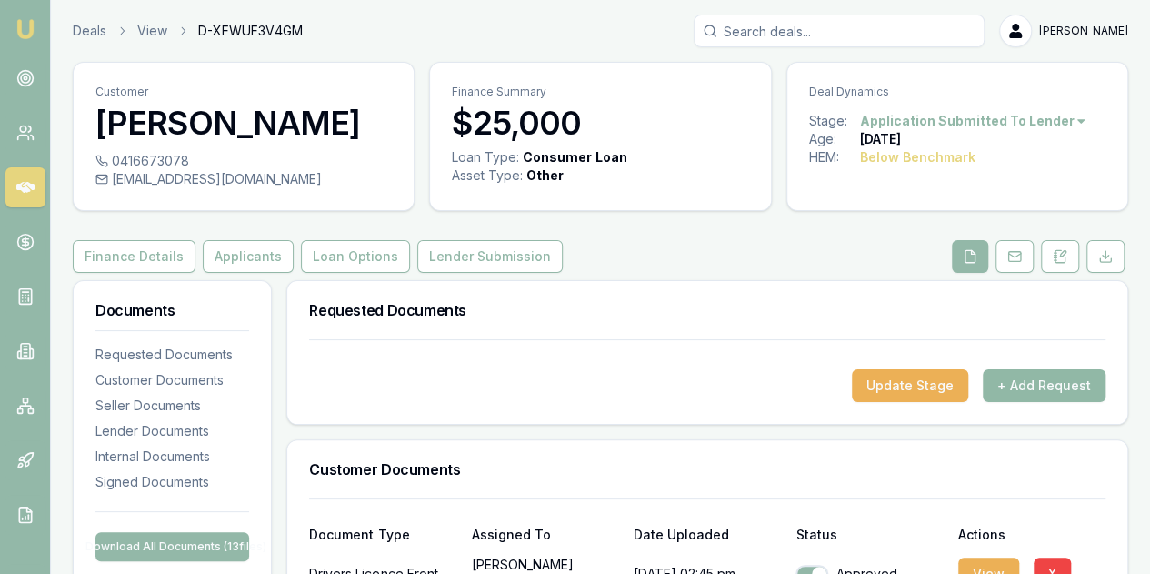
click at [1029, 385] on button "+ Add Request" at bounding box center [1044, 385] width 123 height 33
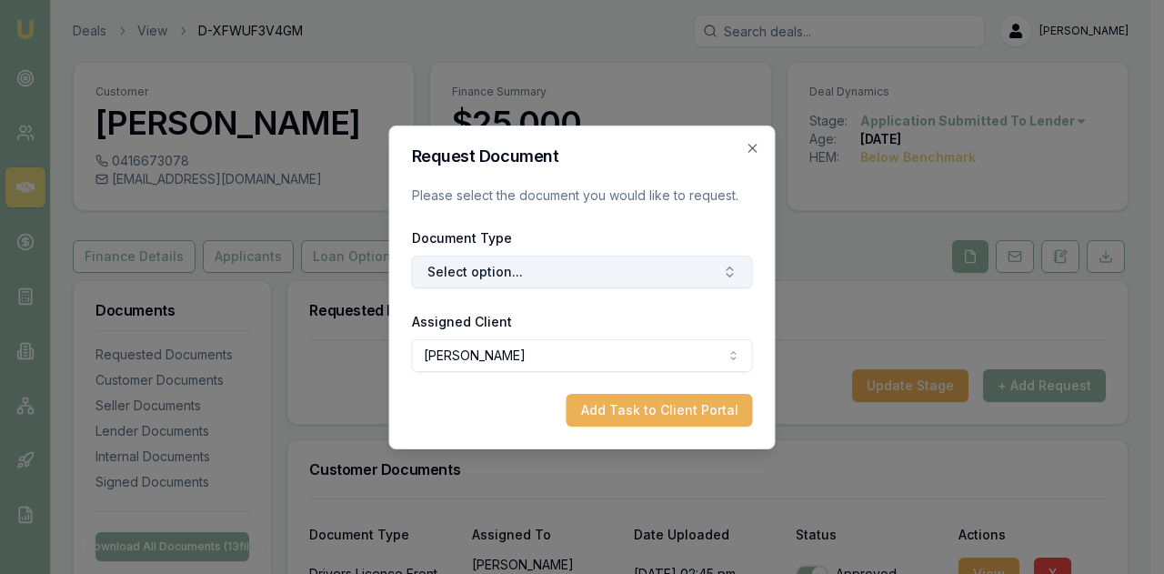
click at [446, 272] on button "Select option..." at bounding box center [582, 272] width 341 height 33
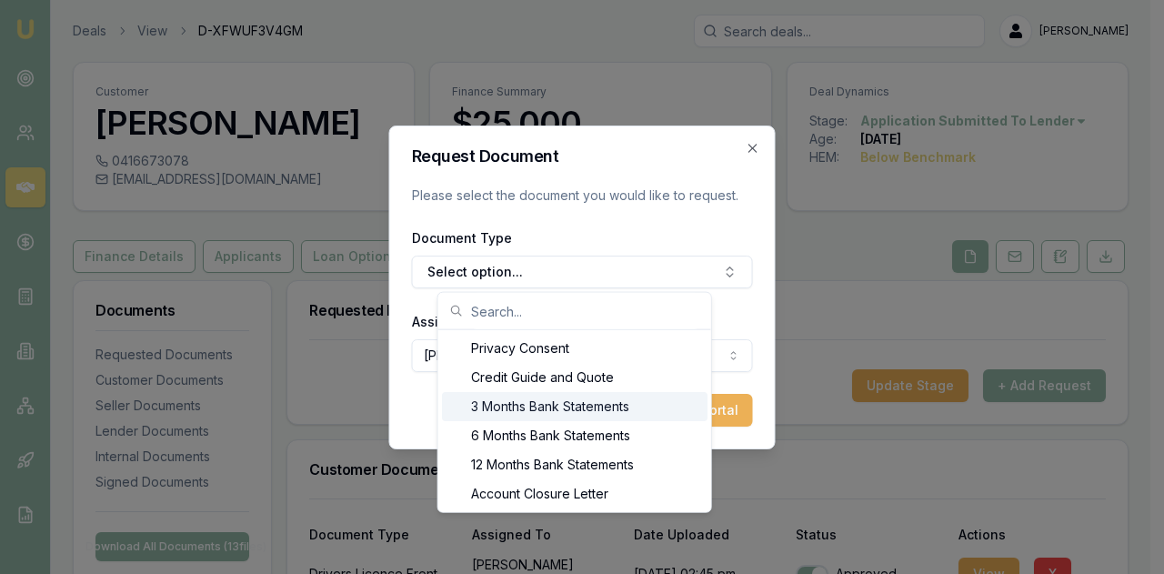
click at [520, 403] on div "3 Months Bank Statements" at bounding box center [575, 406] width 266 height 29
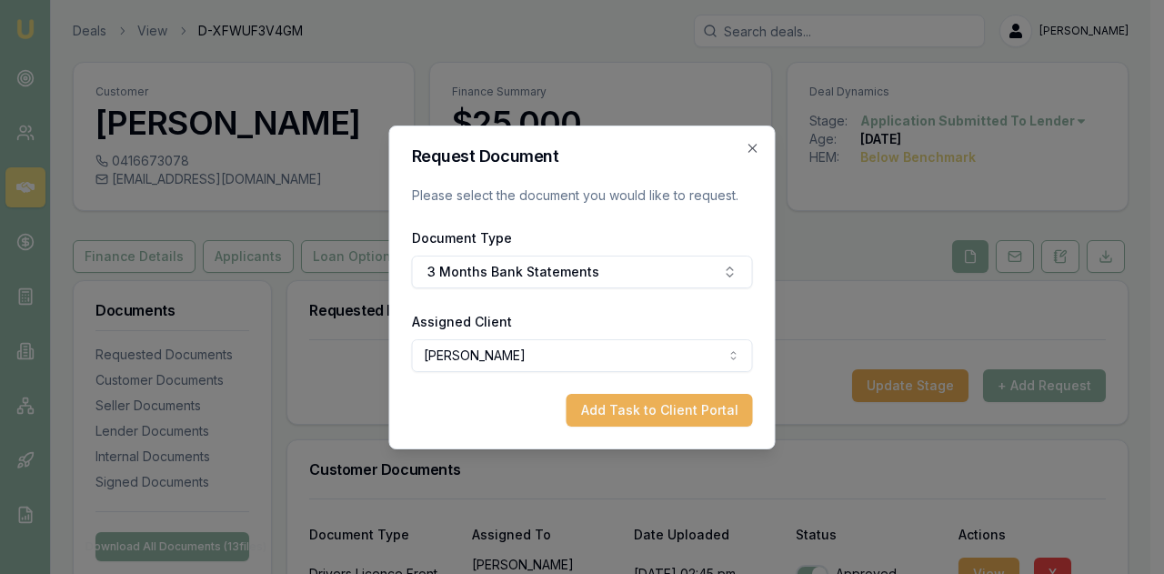
click at [635, 413] on button "Add Task to Client Portal" at bounding box center [660, 410] width 186 height 33
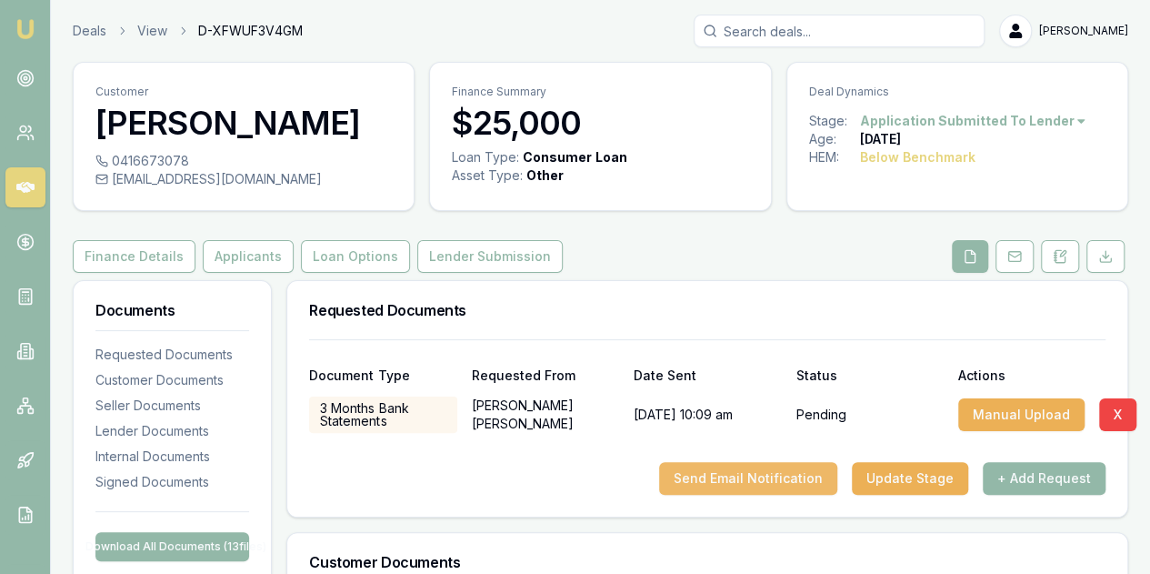
click at [736, 480] on button "Send Email Notification" at bounding box center [748, 478] width 178 height 33
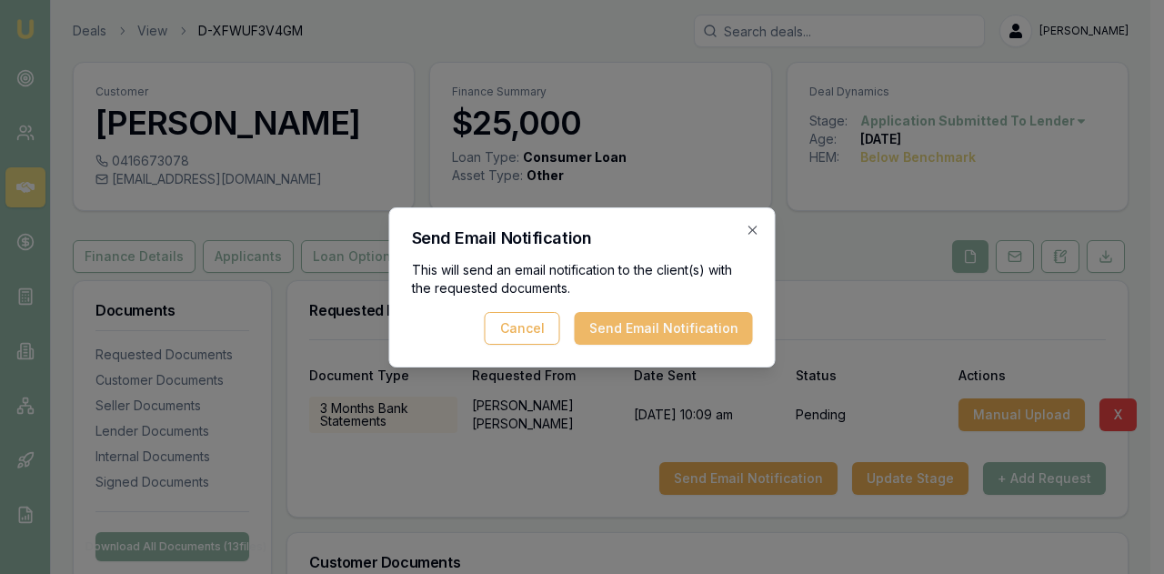
click at [666, 324] on button "Send Email Notification" at bounding box center [664, 328] width 178 height 33
